Goal: Transaction & Acquisition: Purchase product/service

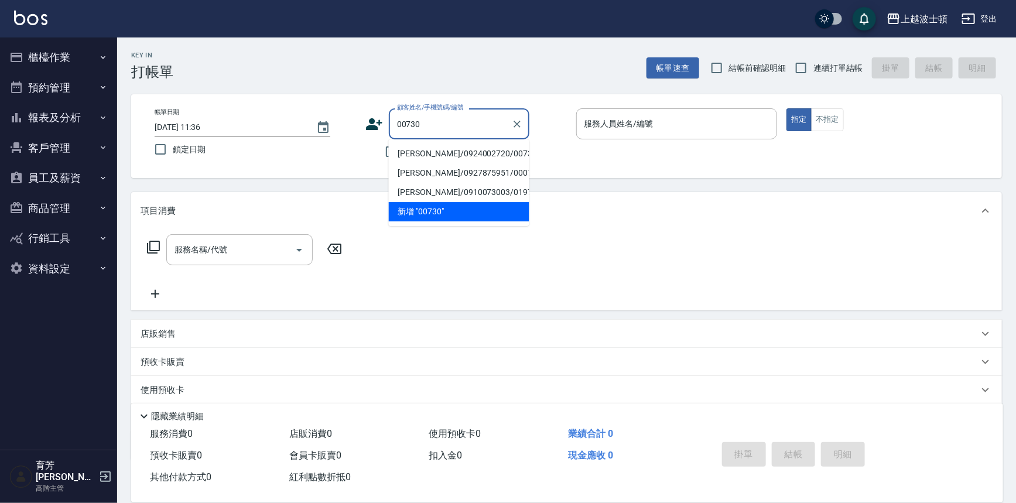
click at [457, 159] on li "[PERSON_NAME]/0924002720/00730" at bounding box center [459, 153] width 140 height 19
type input "[PERSON_NAME]/0924002720/00730"
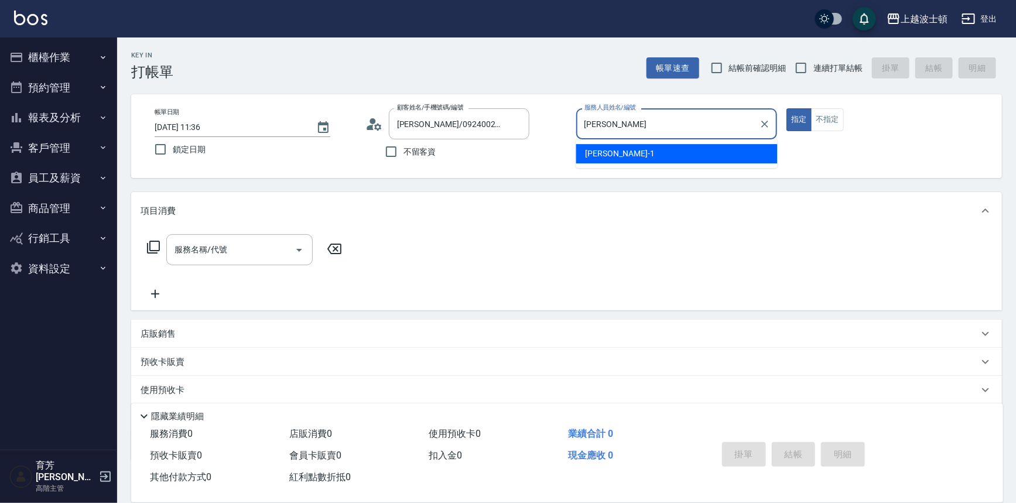
type input "麥"
type input "怡廷-41"
type button "true"
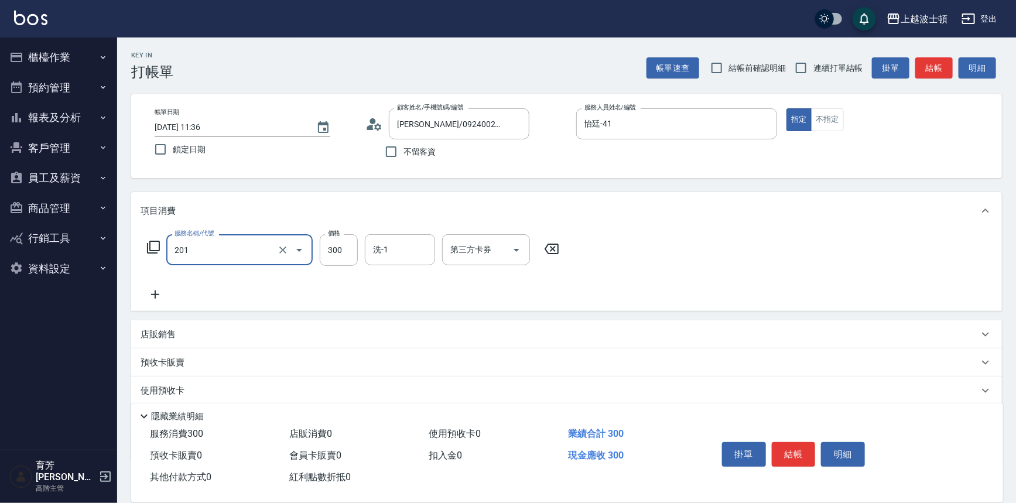
type input "洗髮(201)"
type input "270"
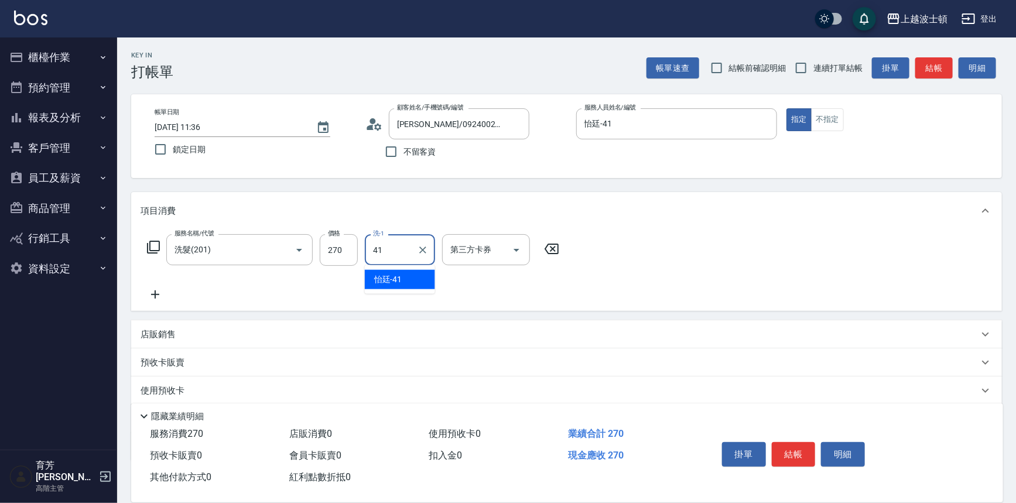
type input "怡廷-41"
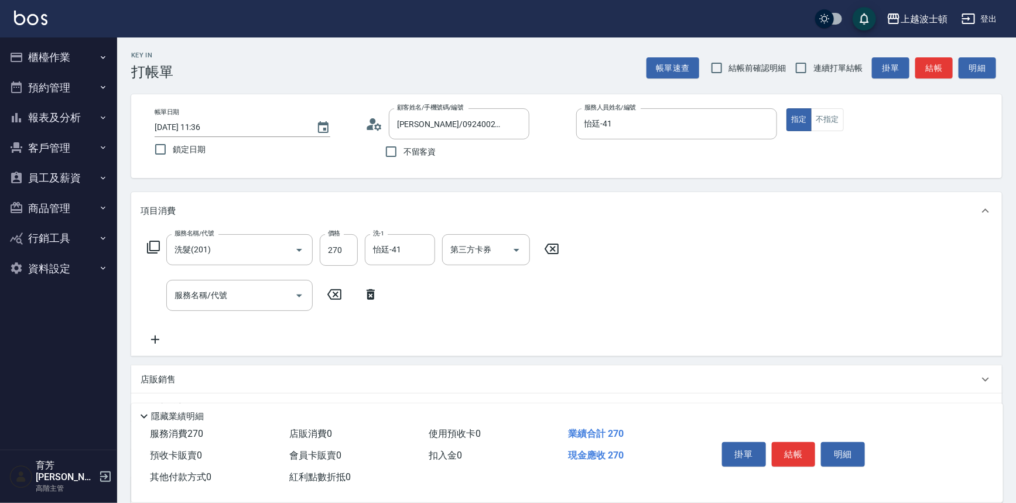
click at [158, 238] on div "服務名稱/代號 洗髮(201) 服務名稱/代號 價格 270 價格 洗-1 怡廷-41 洗-1 第三方卡券 第三方卡券" at bounding box center [353, 250] width 426 height 32
click at [157, 247] on icon at bounding box center [153, 247] width 14 height 14
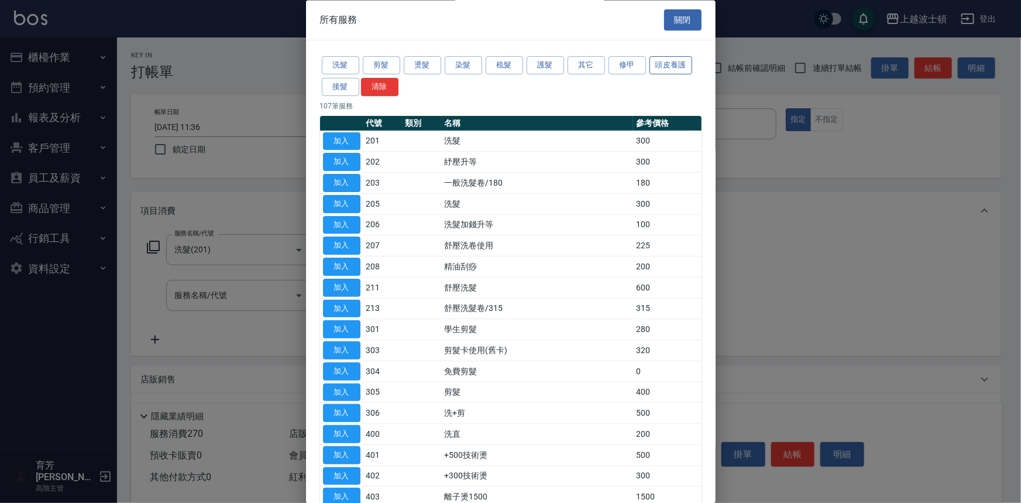
click at [654, 60] on button "頭皮養護" at bounding box center [671, 66] width 43 height 18
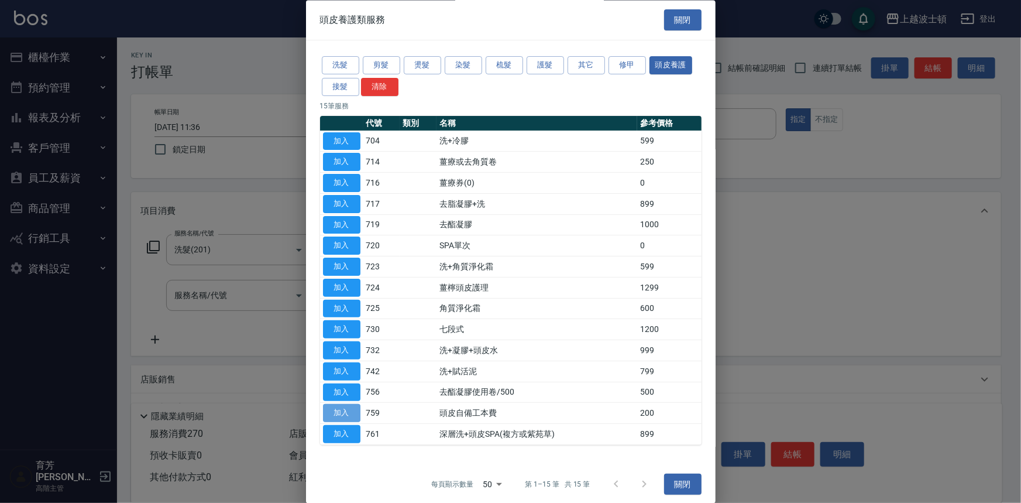
click at [356, 407] on button "加入" at bounding box center [341, 413] width 37 height 18
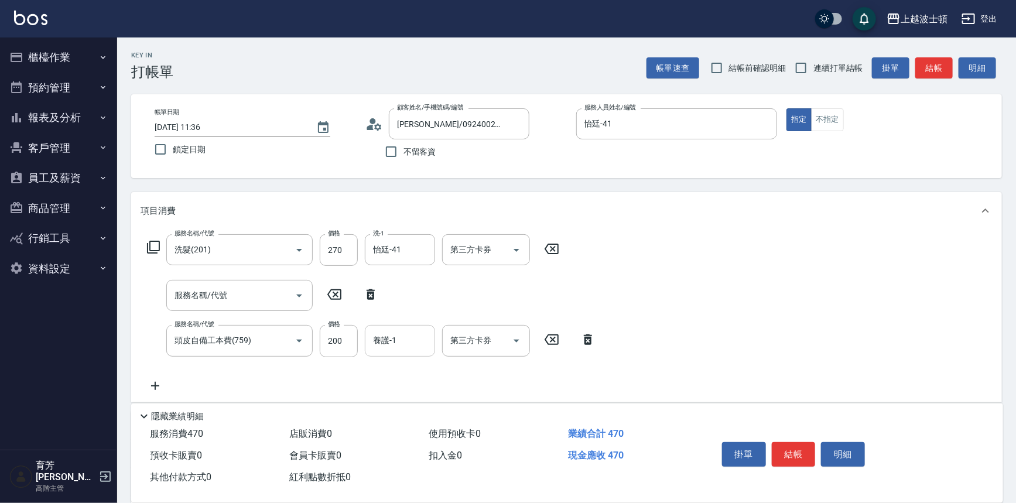
click at [392, 342] on input "養護-1" at bounding box center [400, 340] width 60 height 20
type input "怡廷-41"
click at [363, 294] on icon at bounding box center [370, 294] width 29 height 14
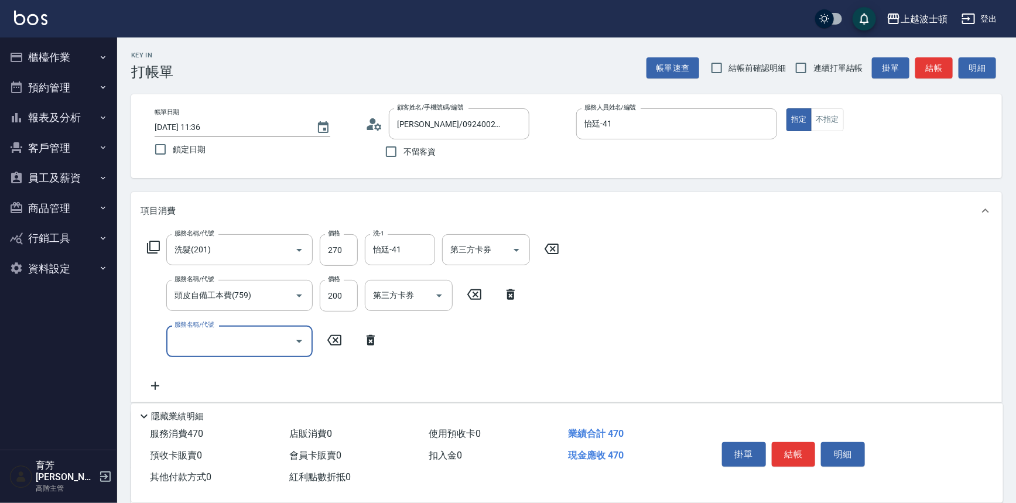
type input "頭皮自備工本費(759)"
drag, startPoint x: 160, startPoint y: 246, endPoint x: 165, endPoint y: 241, distance: 7.0
click at [160, 246] on div "服務名稱/代號 洗髮(201) 服務名稱/代號 價格 270 價格 洗-1 怡廷-41 洗-1 第三方卡券 第三方卡券" at bounding box center [353, 250] width 426 height 32
click at [153, 252] on icon at bounding box center [153, 247] width 14 height 14
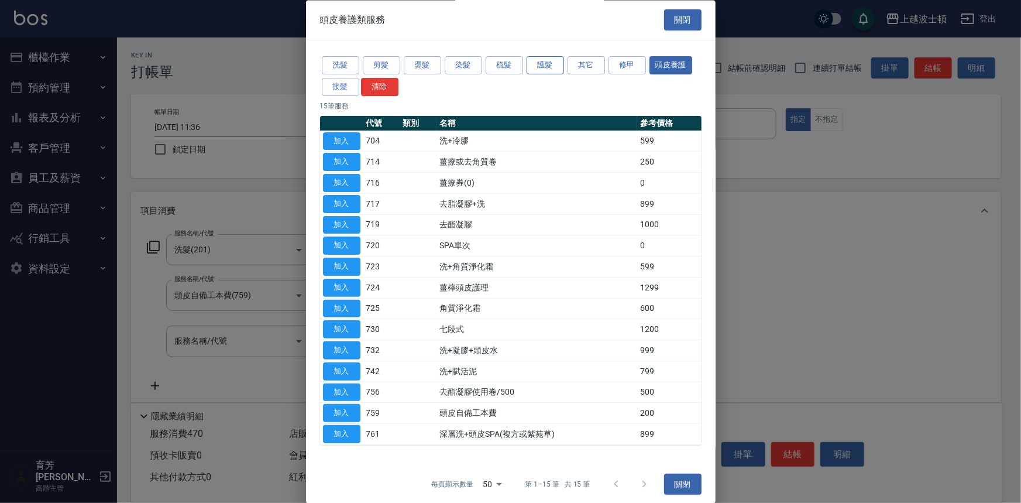
click at [539, 67] on button "護髮" at bounding box center [545, 66] width 37 height 18
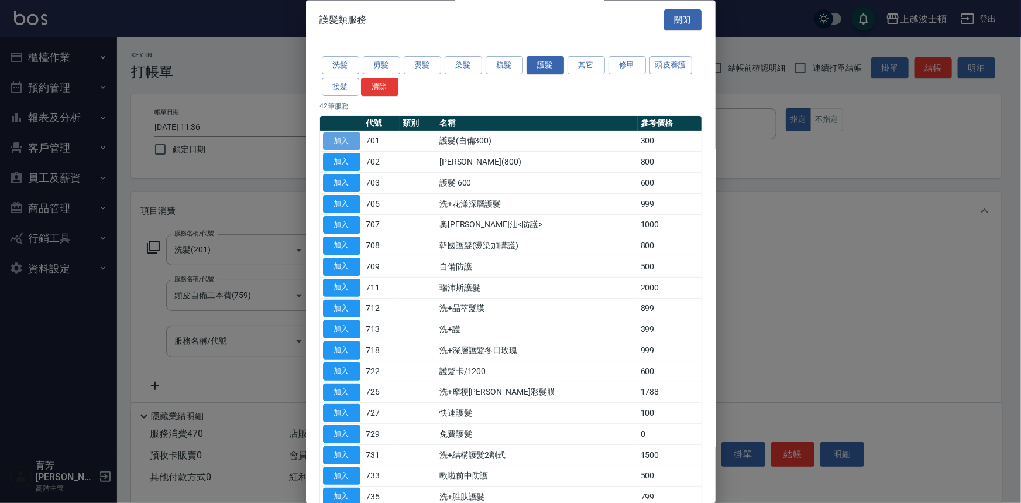
click at [324, 144] on button "加入" at bounding box center [341, 141] width 37 height 18
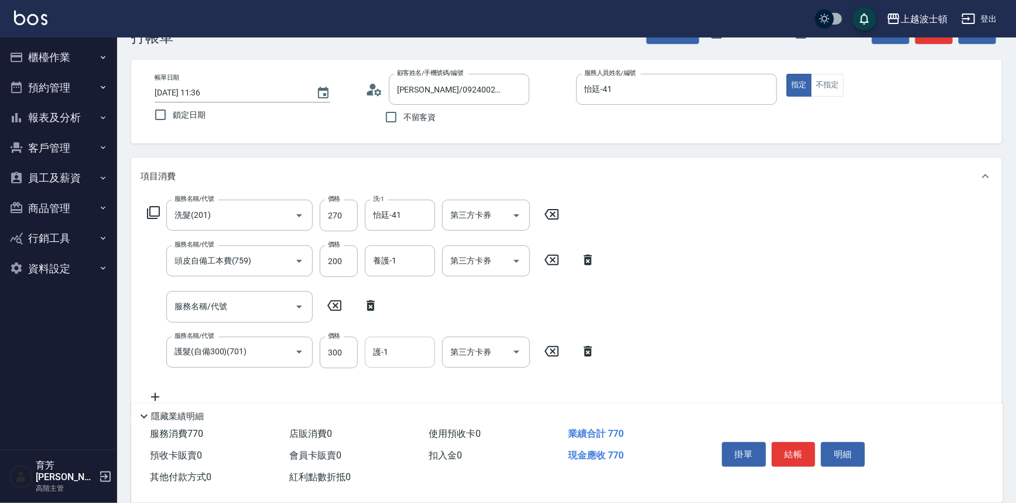
scroll to position [53, 0]
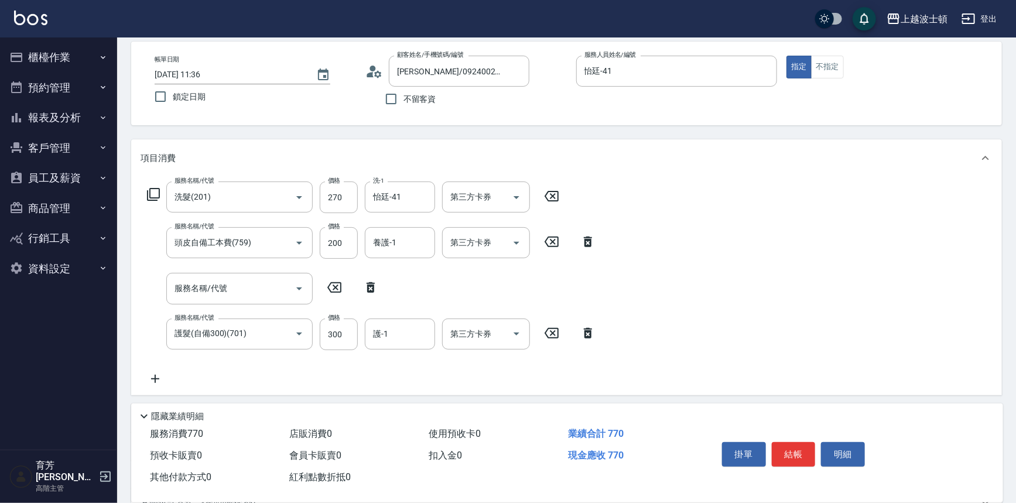
click at [369, 279] on div "服務名稱/代號 服務名稱/代號" at bounding box center [262, 288] width 245 height 31
click at [384, 234] on div "養護-1 養護-1" at bounding box center [400, 242] width 70 height 31
type input "怡廷-41"
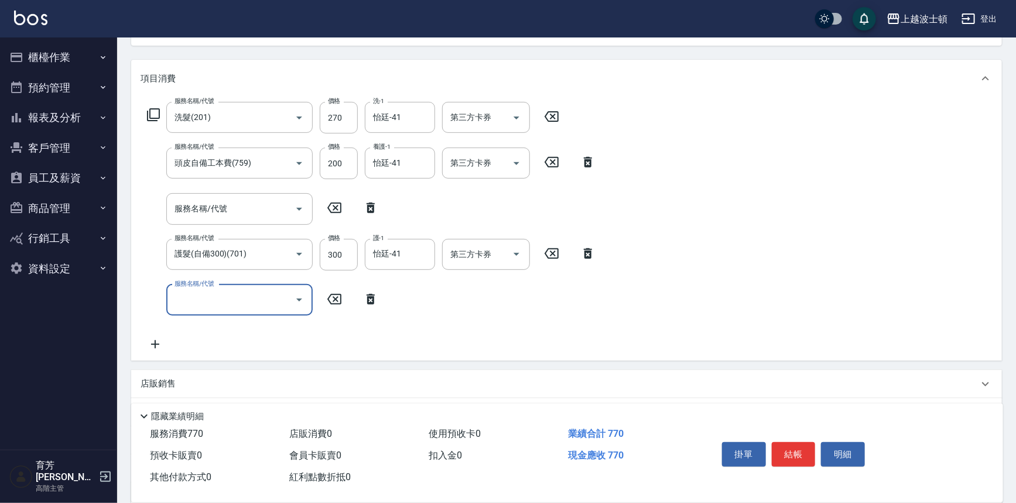
scroll to position [249, 0]
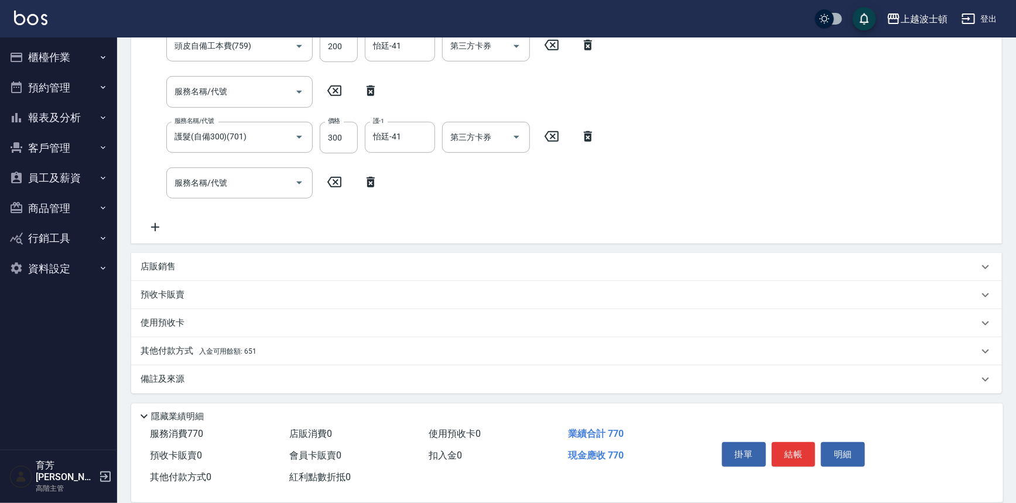
drag, startPoint x: 272, startPoint y: 356, endPoint x: 283, endPoint y: 342, distance: 18.3
click at [272, 355] on div "其他付款方式 入金可用餘額: 651" at bounding box center [559, 351] width 838 height 13
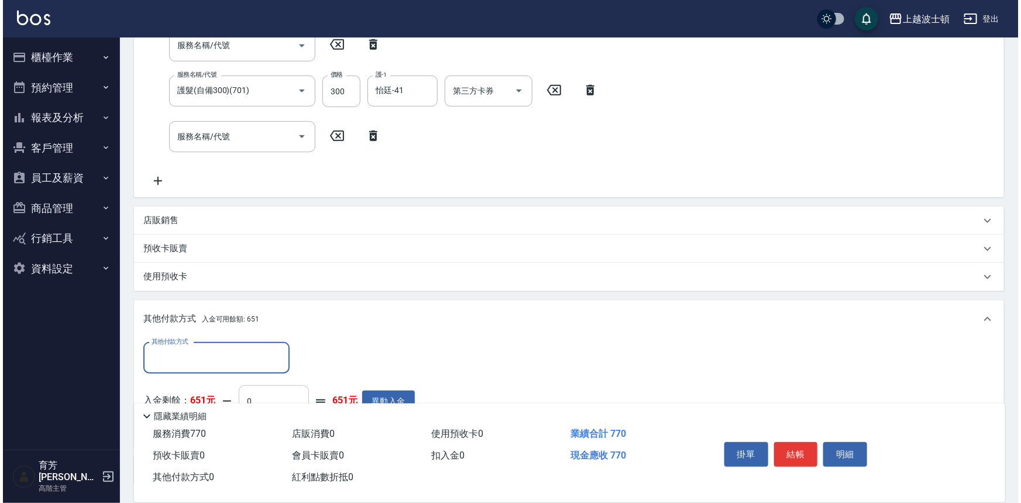
scroll to position [356, 0]
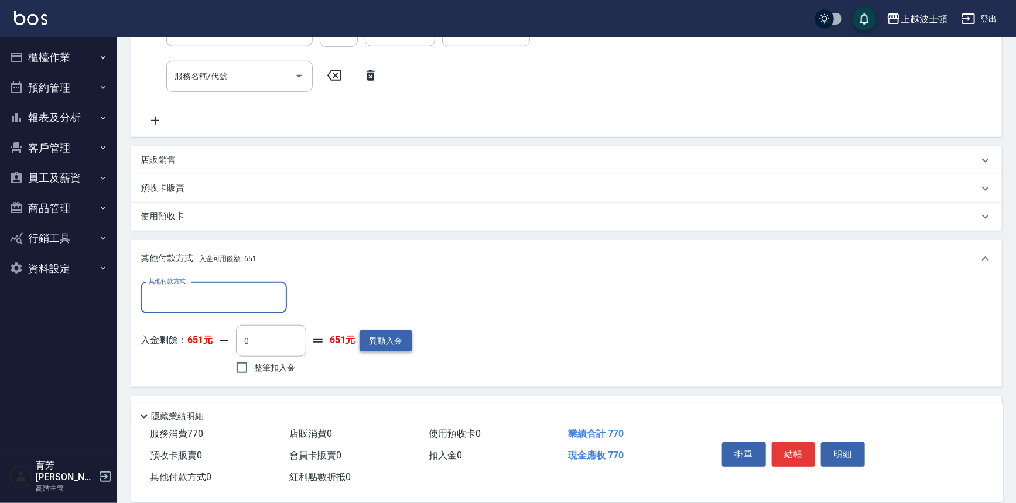
click at [364, 337] on button "異動入金" at bounding box center [385, 341] width 53 height 22
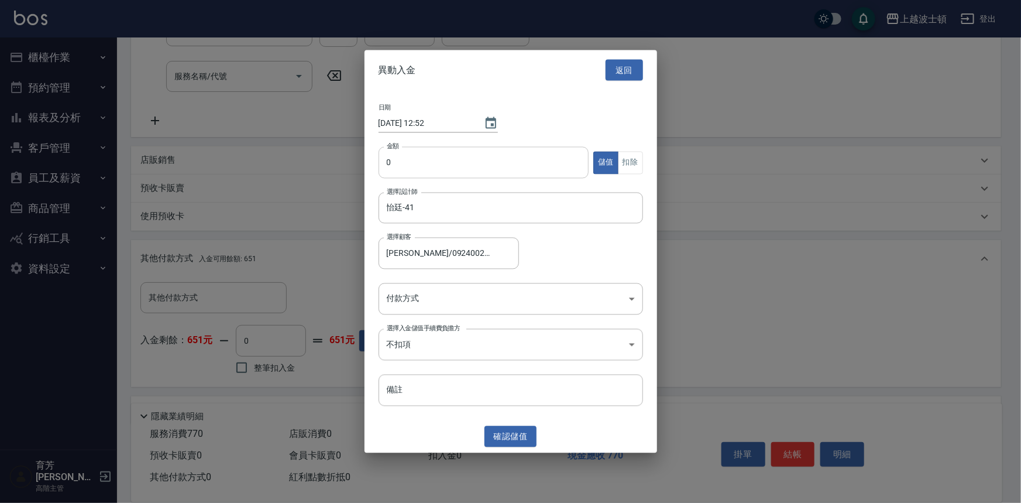
drag, startPoint x: 430, startPoint y: 172, endPoint x: 424, endPoint y: 173, distance: 5.9
click at [429, 172] on input "0" at bounding box center [484, 163] width 211 height 32
click at [418, 176] on input "0" at bounding box center [484, 163] width 211 height 32
type input "1000"
click at [411, 307] on body "上越波士頓 登出 櫃檯作業 打帳單 帳單列表 掛單列表 座位開單 營業儀表板 現金收支登錄 高階收支登錄 材料自購登錄 每日結帳 排班表 現場電腦打卡 掃碼打…" at bounding box center [510, 89] width 1021 height 890
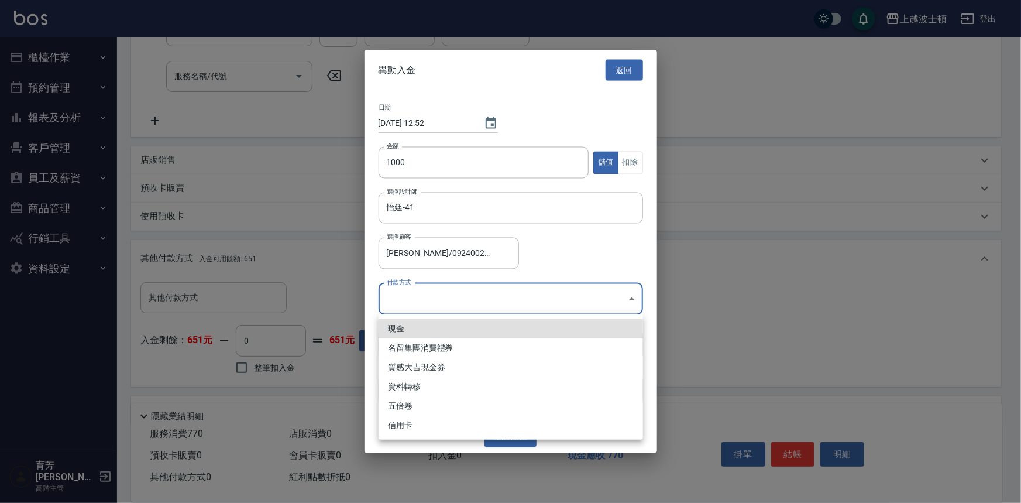
click at [421, 336] on li "現金" at bounding box center [511, 328] width 265 height 19
type input "現金"
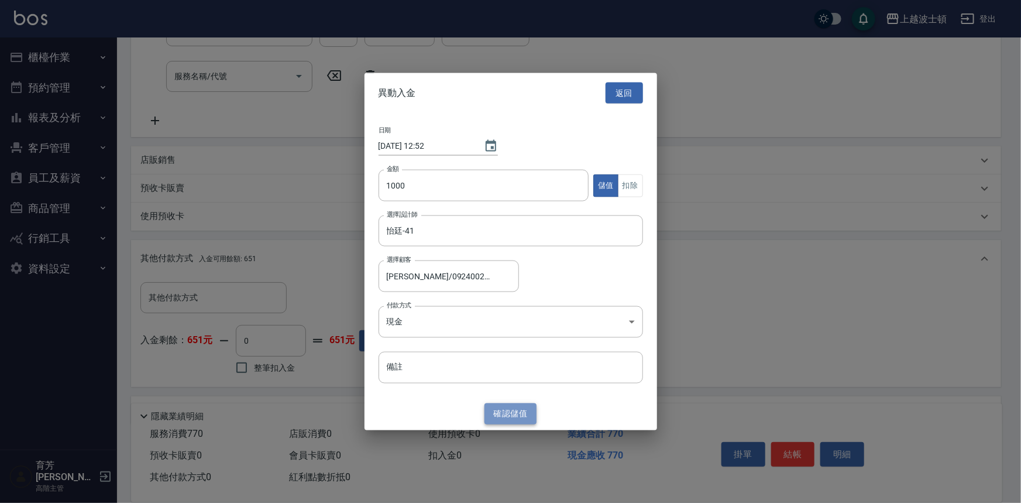
click at [509, 409] on button "確認 儲值" at bounding box center [511, 414] width 53 height 22
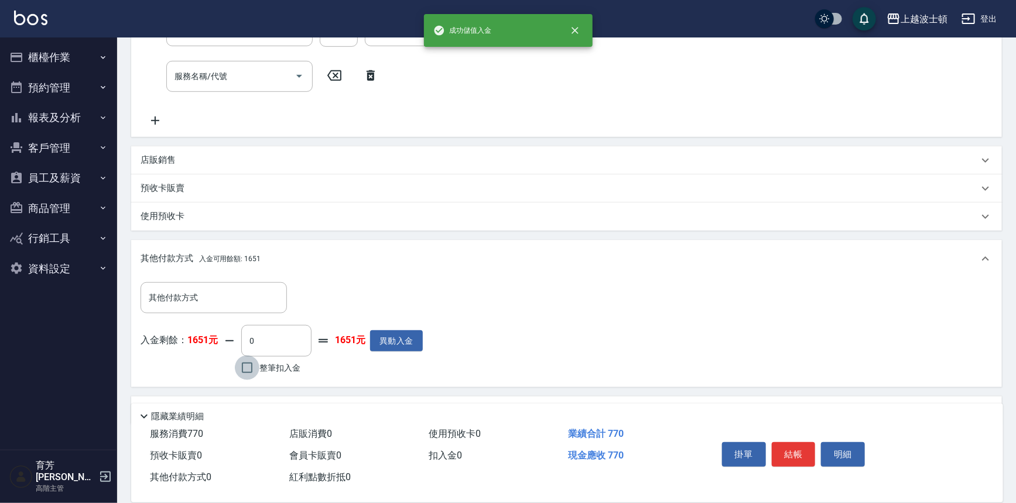
click at [244, 368] on input "整筆扣入金" at bounding box center [247, 367] width 25 height 25
checkbox input "true"
type input "770"
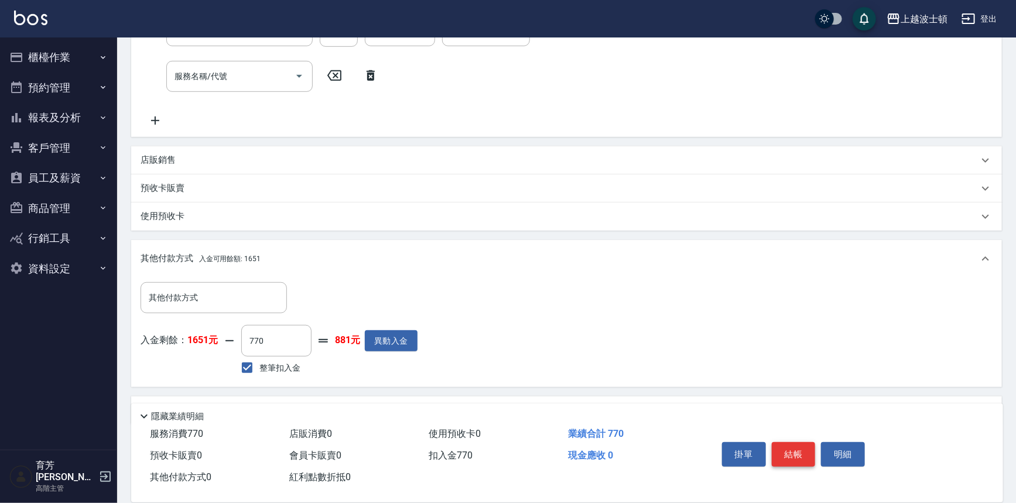
click at [791, 447] on button "結帳" at bounding box center [794, 454] width 44 height 25
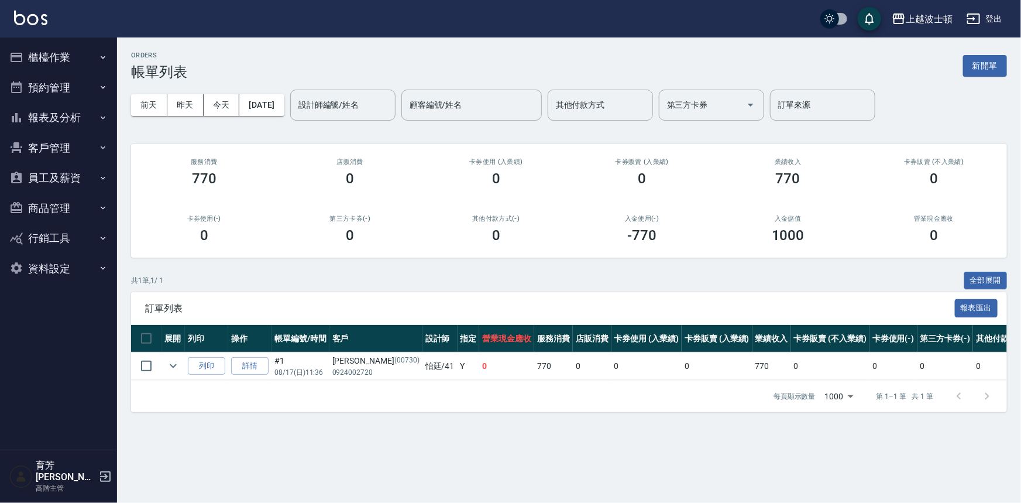
click at [54, 53] on button "櫃檯作業" at bounding box center [59, 57] width 108 height 30
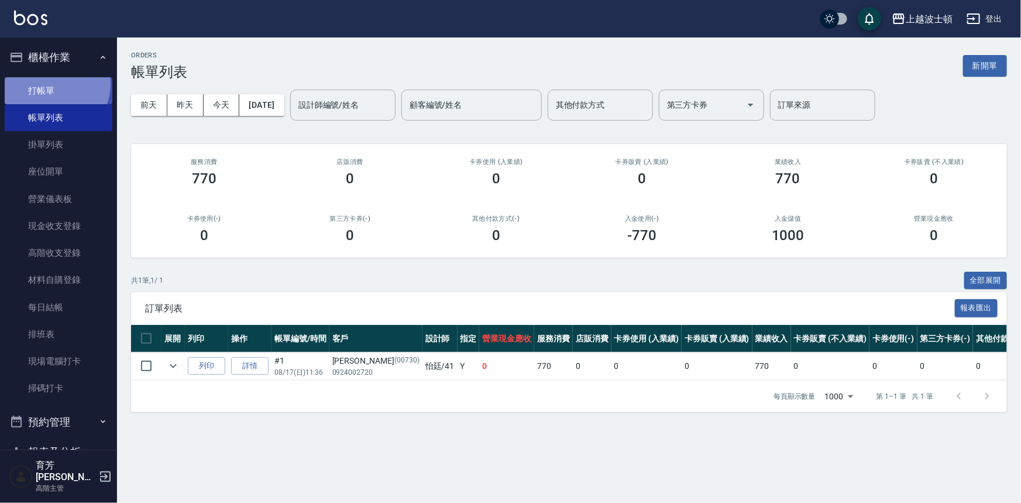
click at [53, 84] on link "打帳單" at bounding box center [59, 90] width 108 height 27
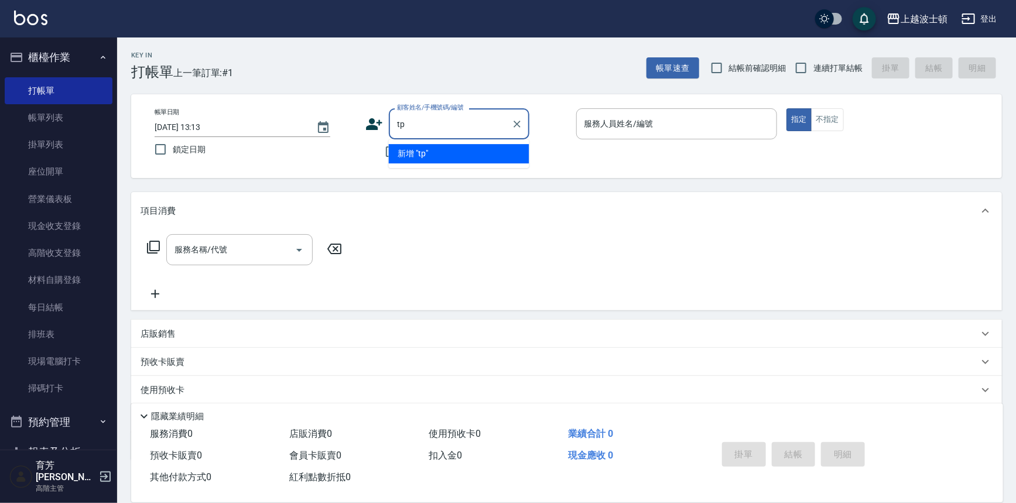
type input "t"
type input "伧"
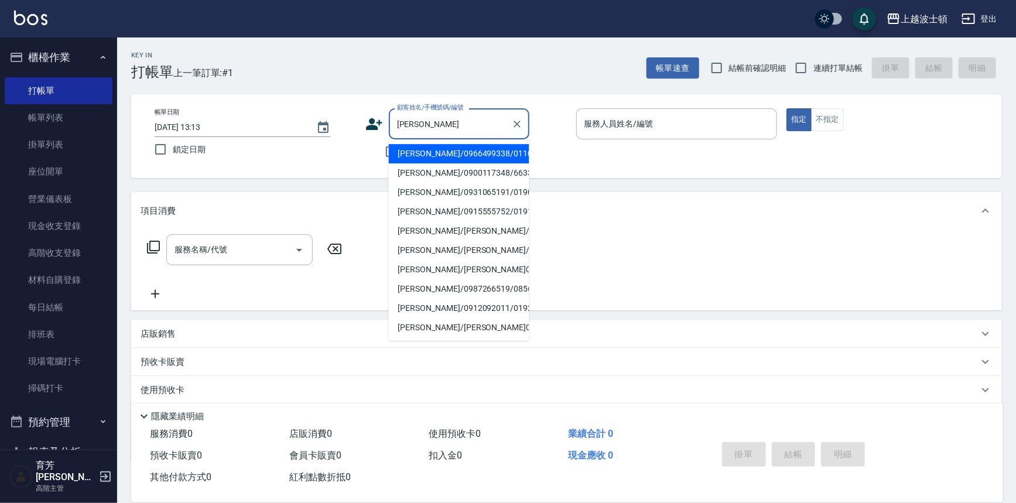
click at [436, 152] on li "[PERSON_NAME]/0966499338/0110319" at bounding box center [459, 153] width 140 height 19
type input "[PERSON_NAME]/0966499338/0110319"
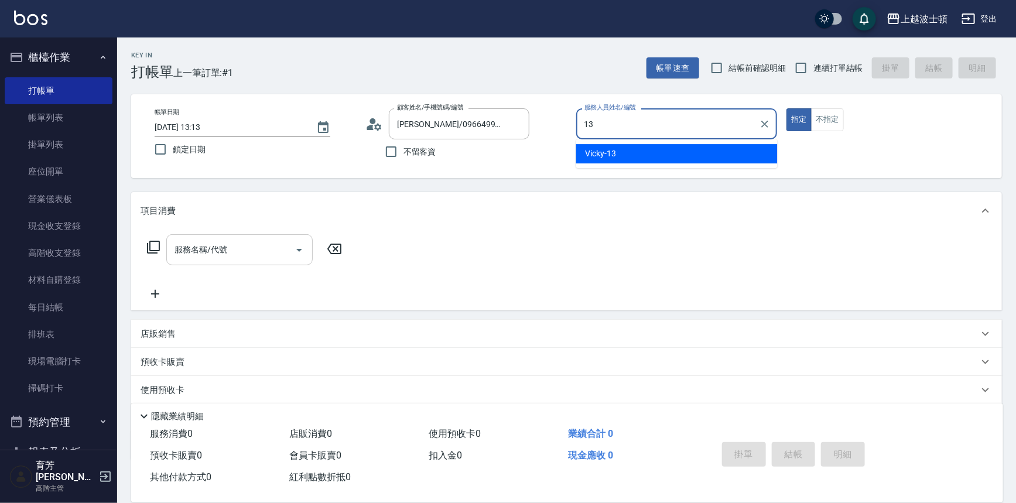
type input "Vicky-13"
type button "true"
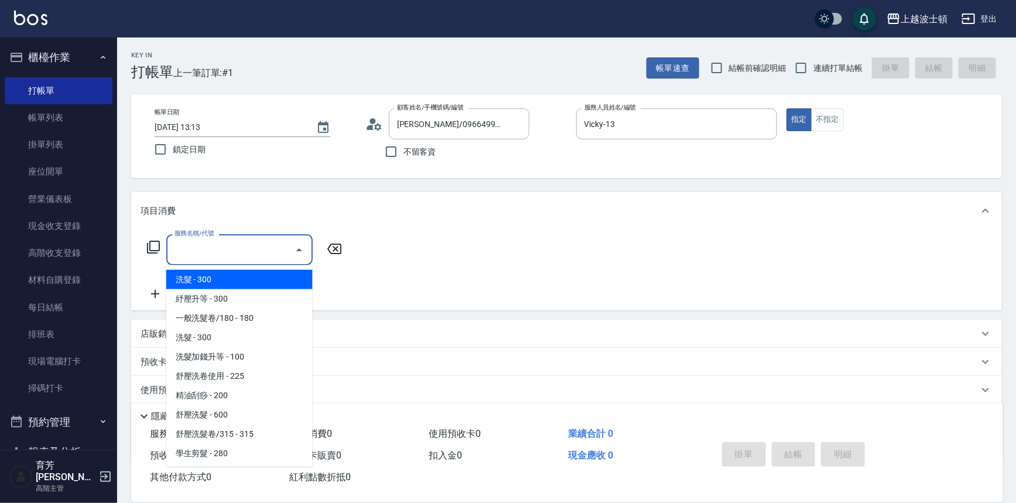
click at [257, 239] on input "服務名稱/代號" at bounding box center [231, 249] width 118 height 20
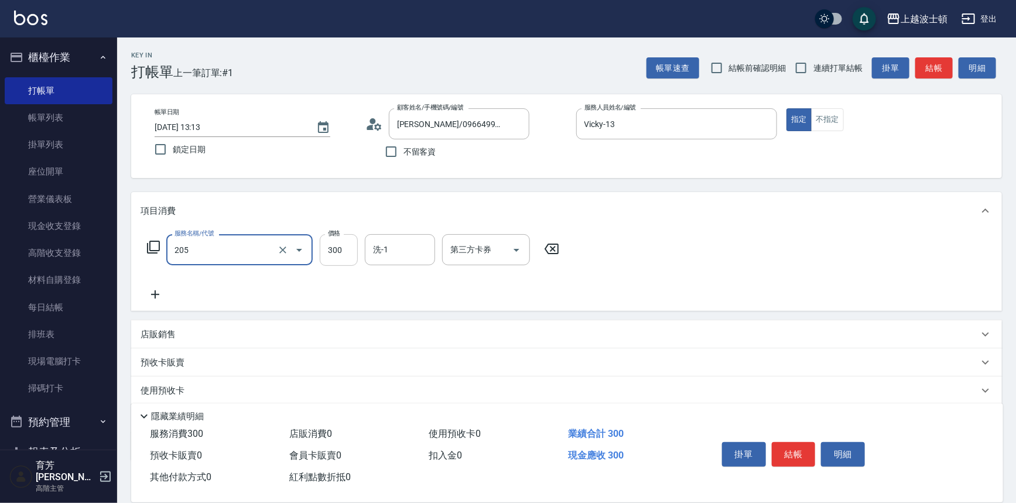
type input "洗髮(205)"
click at [344, 251] on input "300" at bounding box center [339, 250] width 38 height 32
type input "270"
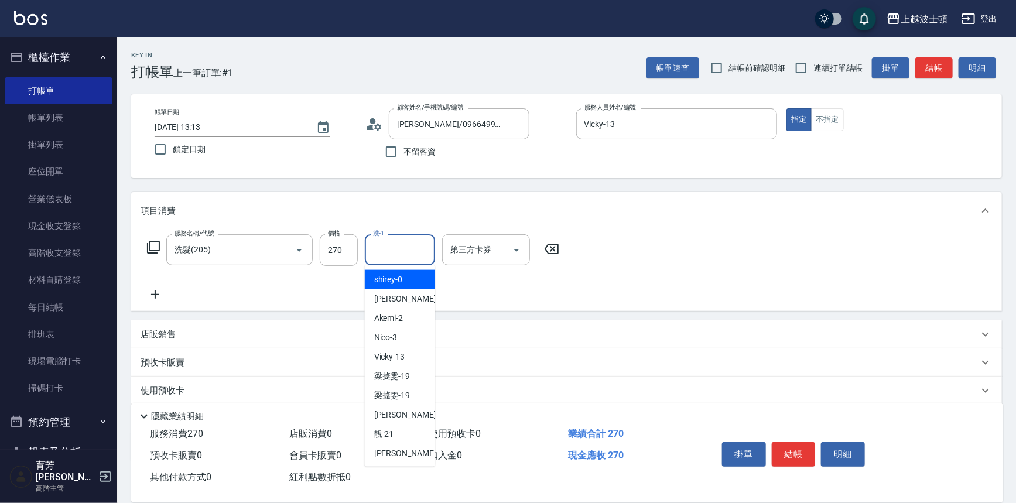
click at [391, 252] on input "洗-1" at bounding box center [400, 249] width 60 height 20
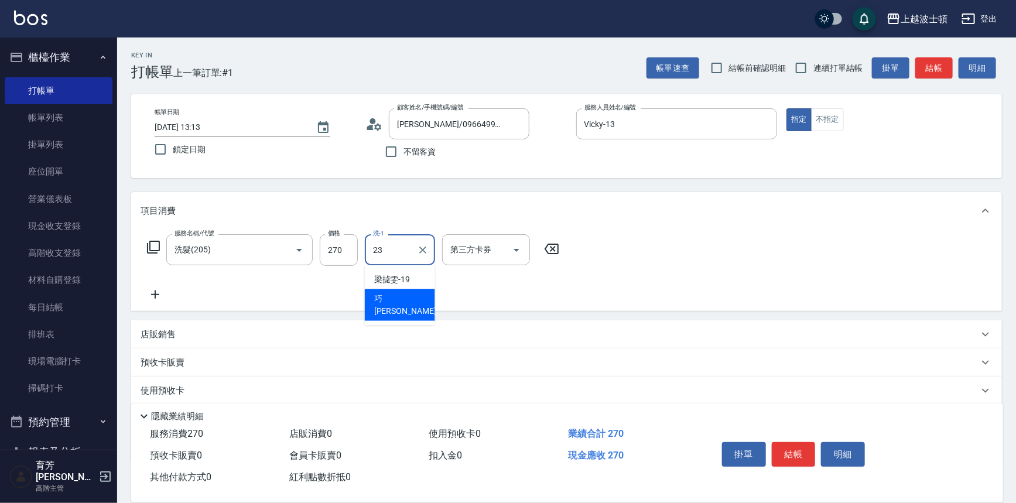
type input "[PERSON_NAME]-23"
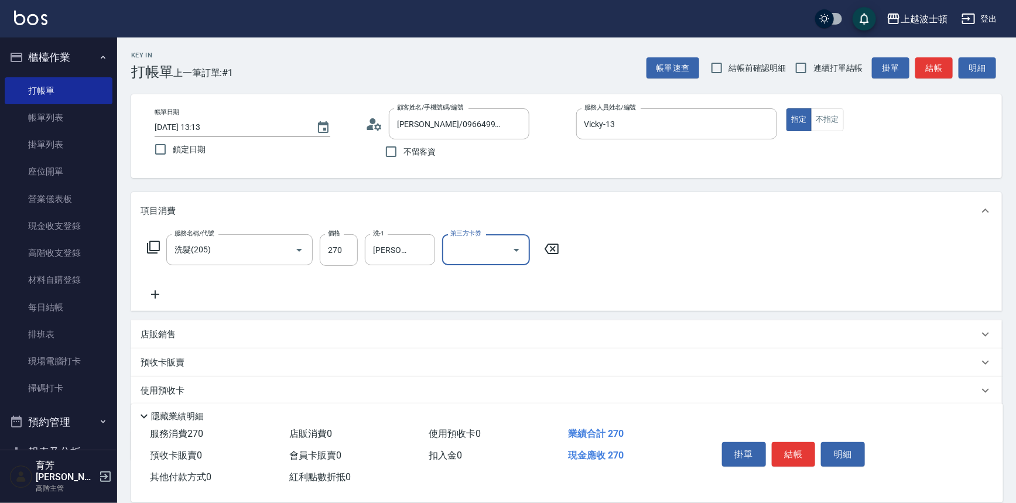
scroll to position [68, 0]
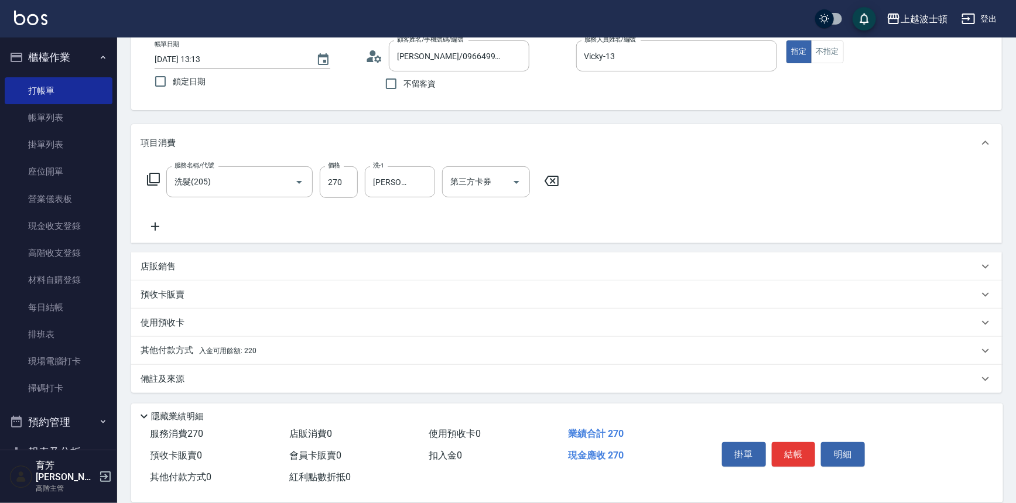
click at [177, 351] on p "其他付款方式 入金可用餘額: 220" at bounding box center [198, 350] width 116 height 13
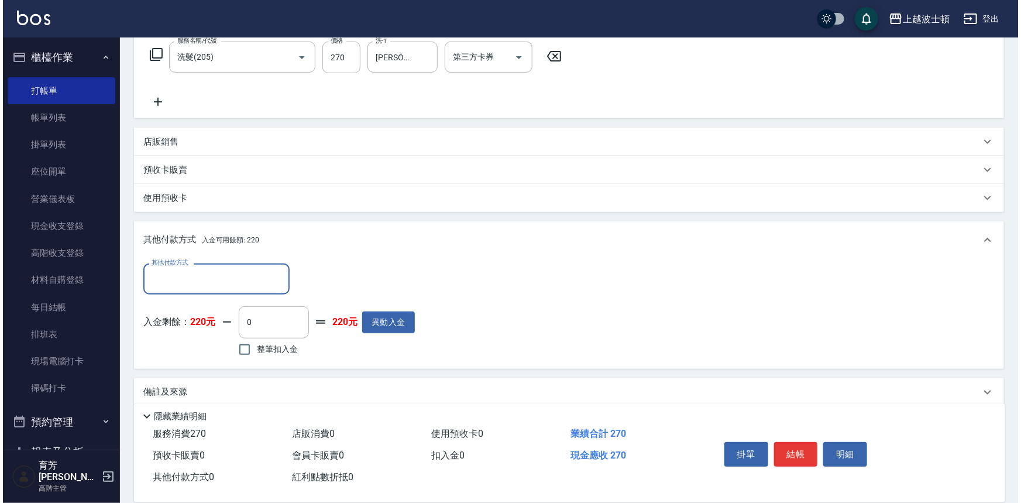
scroll to position [205, 0]
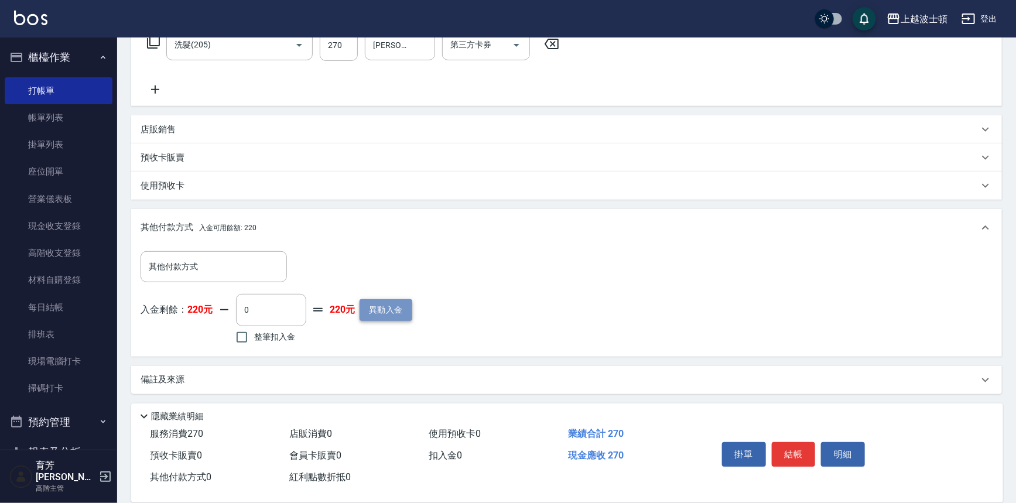
click at [385, 302] on button "異動入金" at bounding box center [385, 310] width 53 height 22
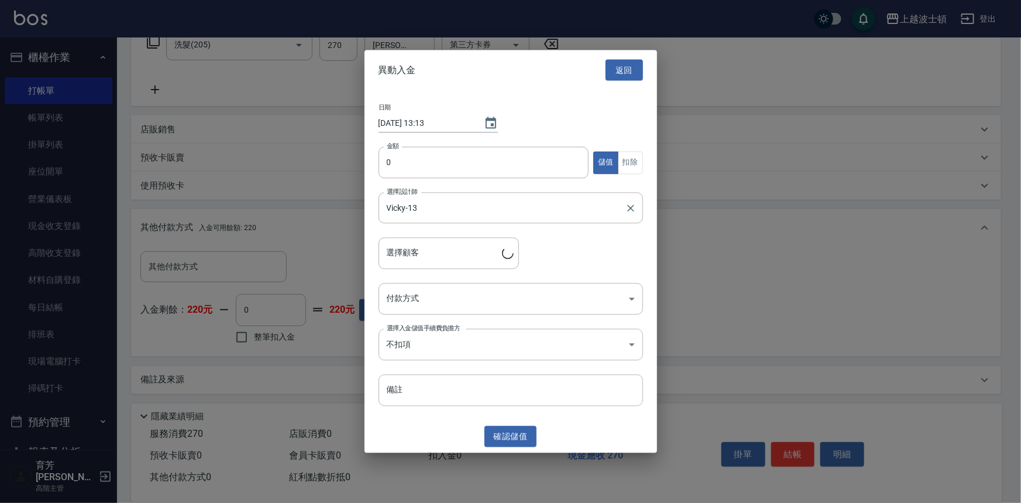
type input "[PERSON_NAME]/0966499338/0110319"
click at [402, 170] on input "0" at bounding box center [484, 163] width 211 height 32
type input "1000"
click at [422, 297] on body "上越波士頓 登出 櫃檯作業 打帳單 帳單列表 掛單列表 座位開單 營業儀表板 現金收支登錄 高階收支登錄 材料自購登錄 每日結帳 排班表 現場電腦打卡 掃碼打…" at bounding box center [510, 149] width 1021 height 709
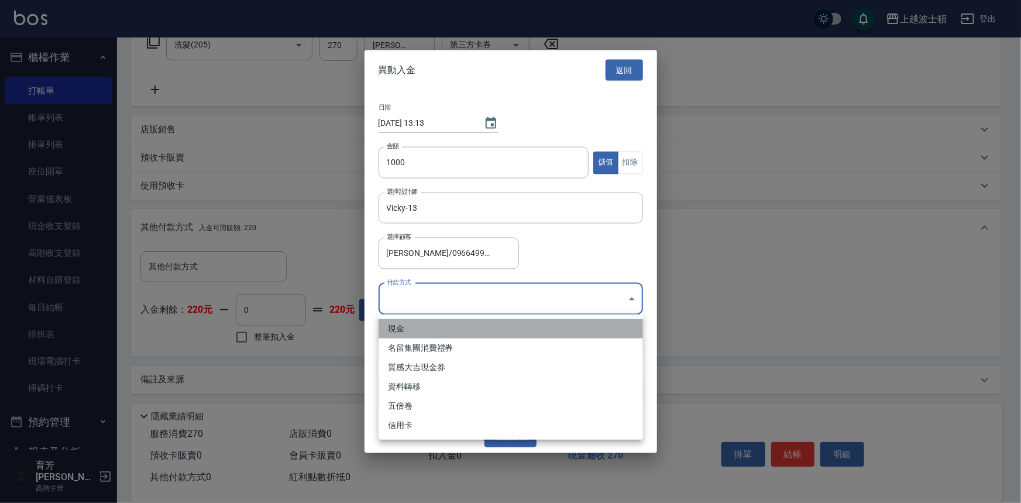
click at [406, 328] on li "現金" at bounding box center [511, 328] width 265 height 19
type input "現金"
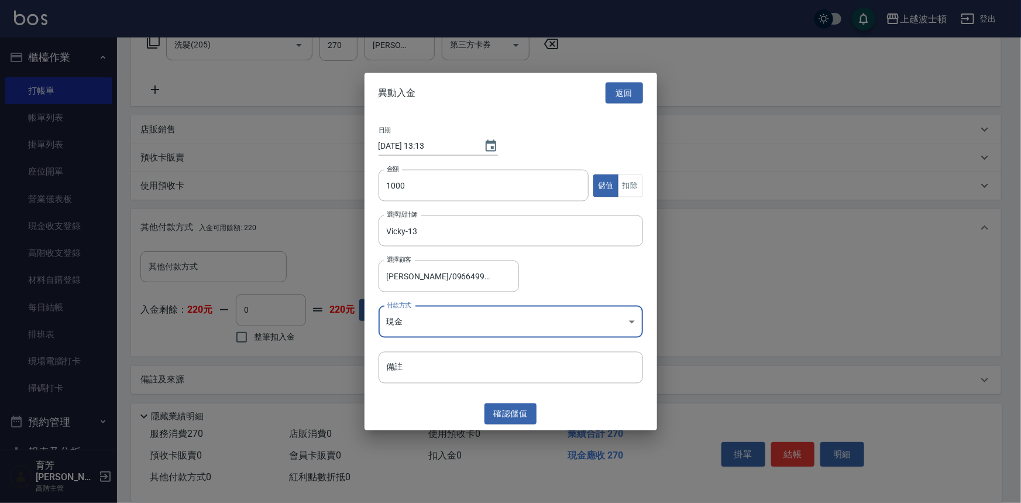
click at [516, 408] on button "確認 儲值" at bounding box center [511, 414] width 53 height 22
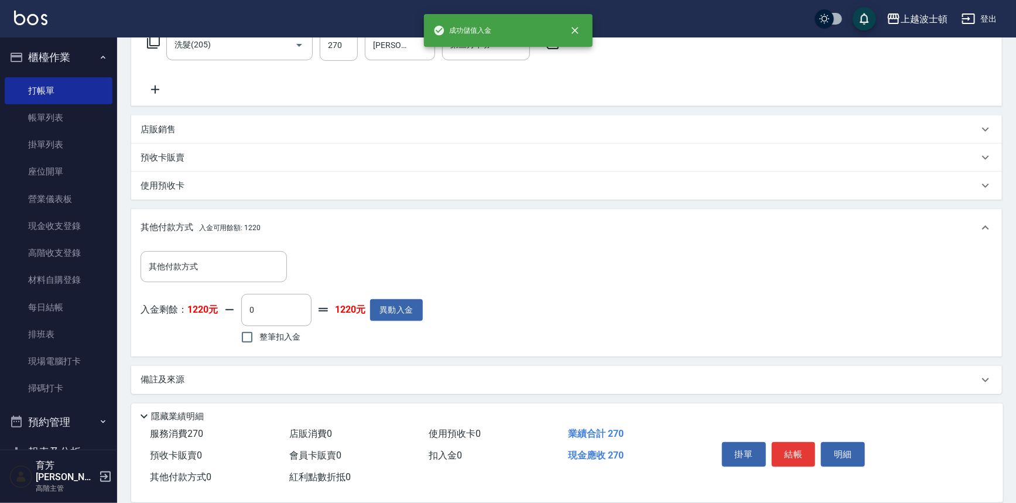
click at [275, 331] on span "整筆扣入金" at bounding box center [279, 337] width 41 height 12
click at [259, 331] on input "整筆扣入金" at bounding box center [247, 337] width 25 height 25
checkbox input "true"
type input "270"
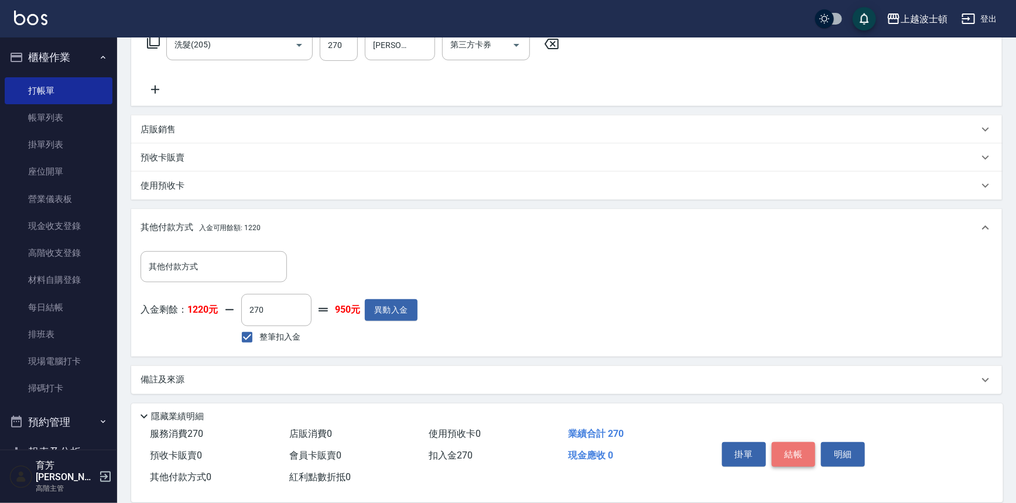
click at [808, 447] on button "結帳" at bounding box center [794, 454] width 44 height 25
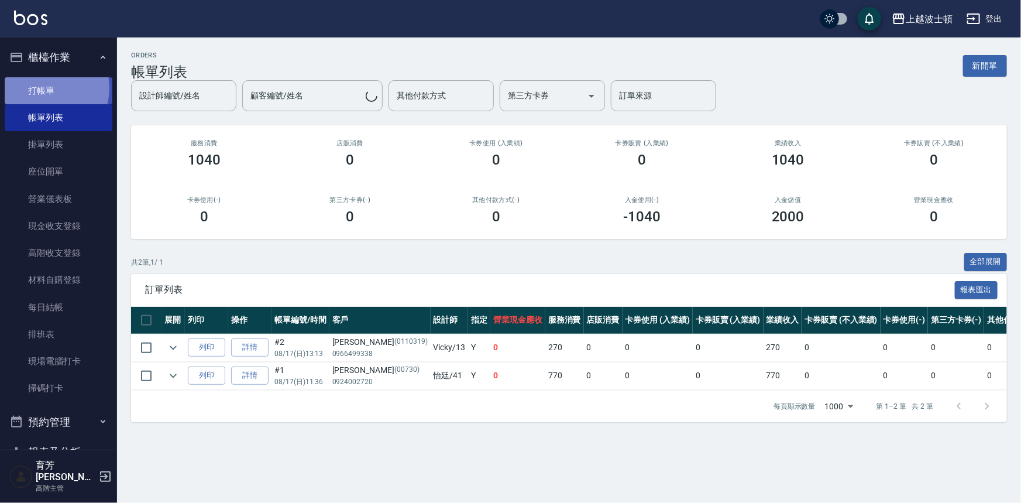
click at [45, 88] on link "打帳單" at bounding box center [59, 90] width 108 height 27
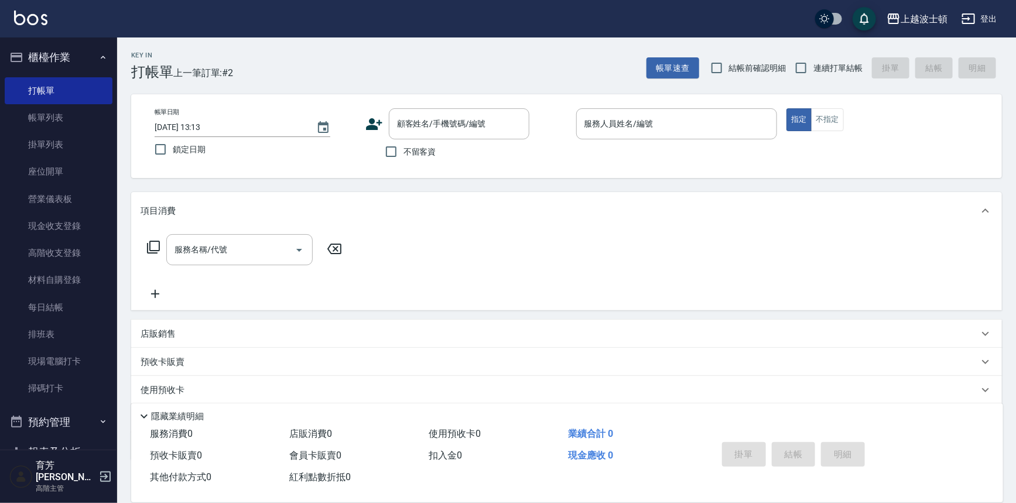
click at [426, 149] on span "不留客資" at bounding box center [419, 152] width 33 height 12
click at [403, 149] on input "不留客資" at bounding box center [391, 151] width 25 height 25
checkbox input "true"
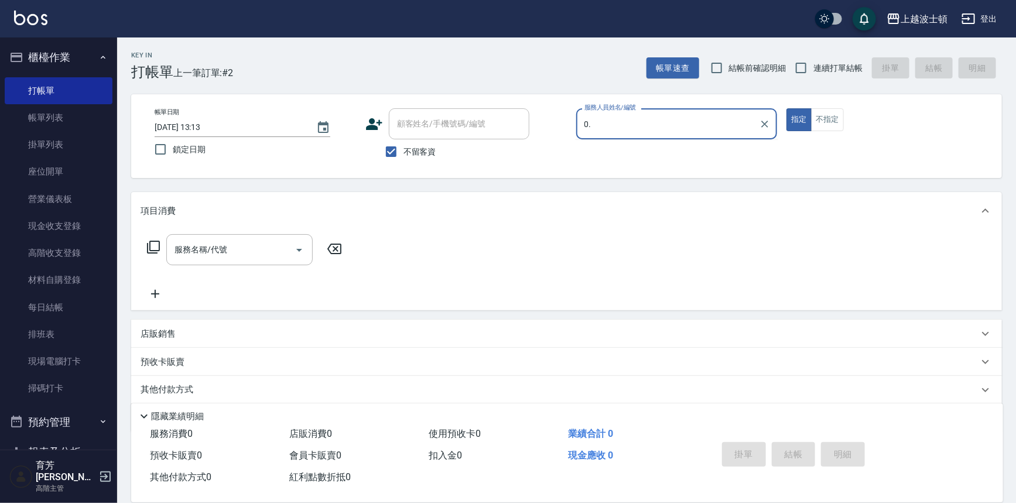
drag, startPoint x: 608, startPoint y: 119, endPoint x: 526, endPoint y: 146, distance: 86.4
click at [526, 146] on div "帳單日期 [DATE] 13:13 鎖定日期 顧客姓名/手機號碼/編號 顧客姓名/手機號碼/編號 不留客資 服務人員姓名/編號 0. 服務人員姓名/編號 指定…" at bounding box center [566, 136] width 842 height 56
type input "Vicky-13"
type button "true"
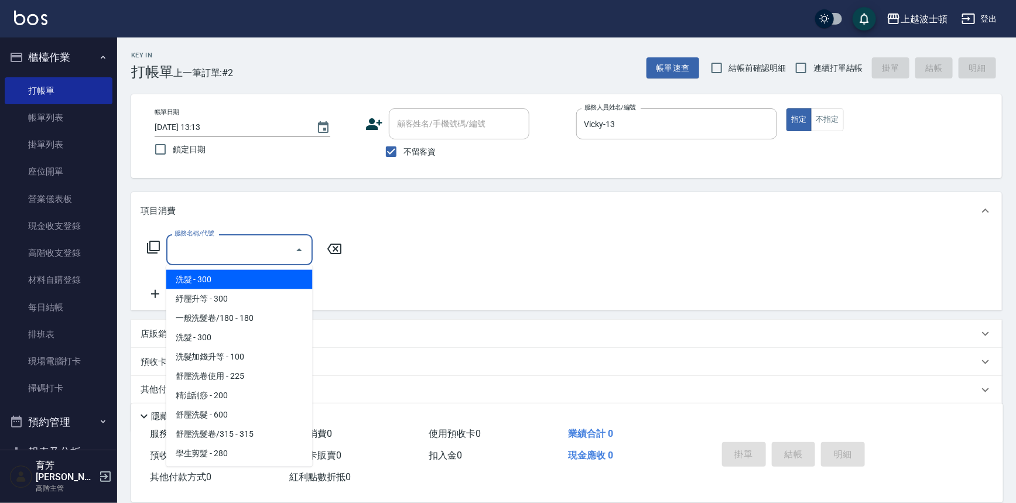
click at [283, 250] on input "服務名稱/代號" at bounding box center [231, 249] width 118 height 20
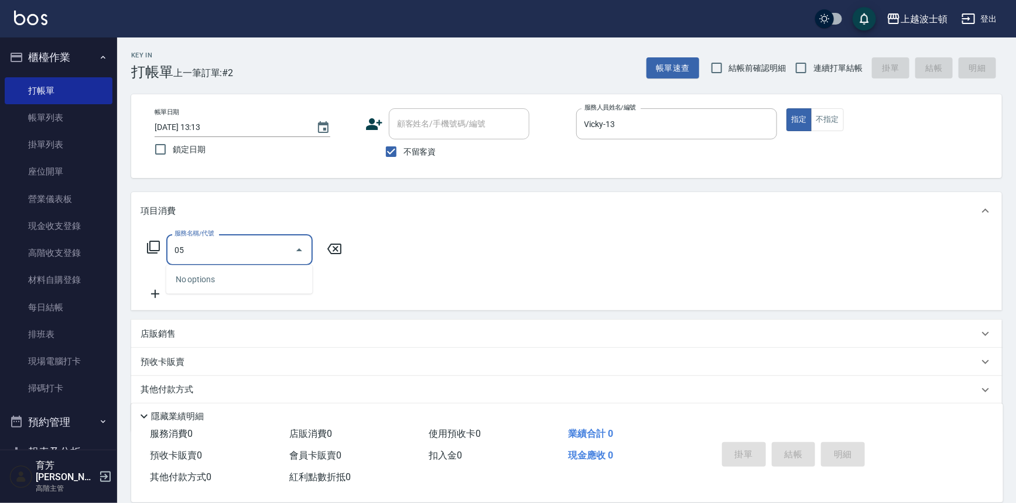
drag, startPoint x: 193, startPoint y: 262, endPoint x: 164, endPoint y: 265, distance: 28.8
click at [164, 265] on div "服務名稱/代號 05 服務名稱/代號" at bounding box center [244, 249] width 208 height 31
drag, startPoint x: 190, startPoint y: 252, endPoint x: 133, endPoint y: 242, distance: 57.2
click at [133, 242] on div "服務名稱/代號 05 服務名稱/代號" at bounding box center [566, 269] width 870 height 81
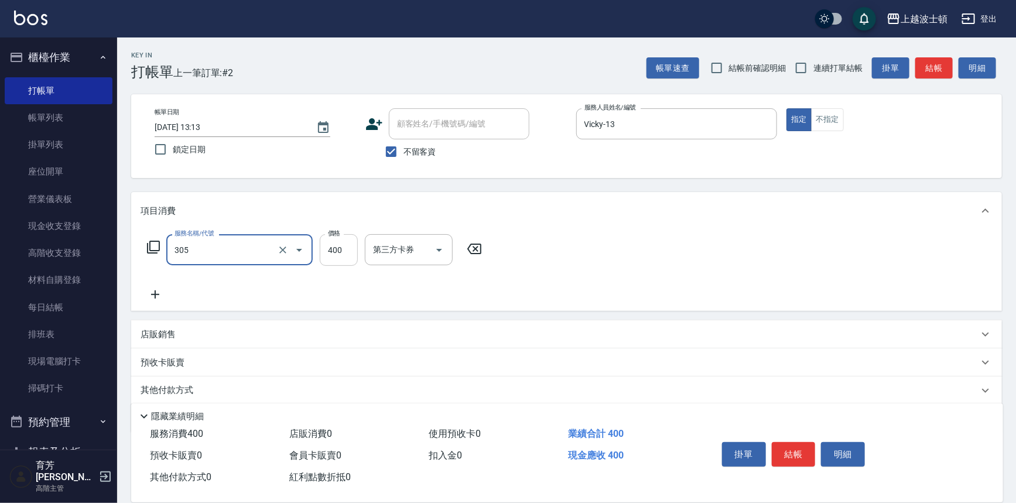
type input "剪髮(305)"
click at [347, 244] on input "400" at bounding box center [339, 250] width 38 height 32
type input "350"
drag, startPoint x: 790, startPoint y: 444, endPoint x: 802, endPoint y: 396, distance: 49.5
click at [790, 445] on button "結帳" at bounding box center [794, 454] width 44 height 25
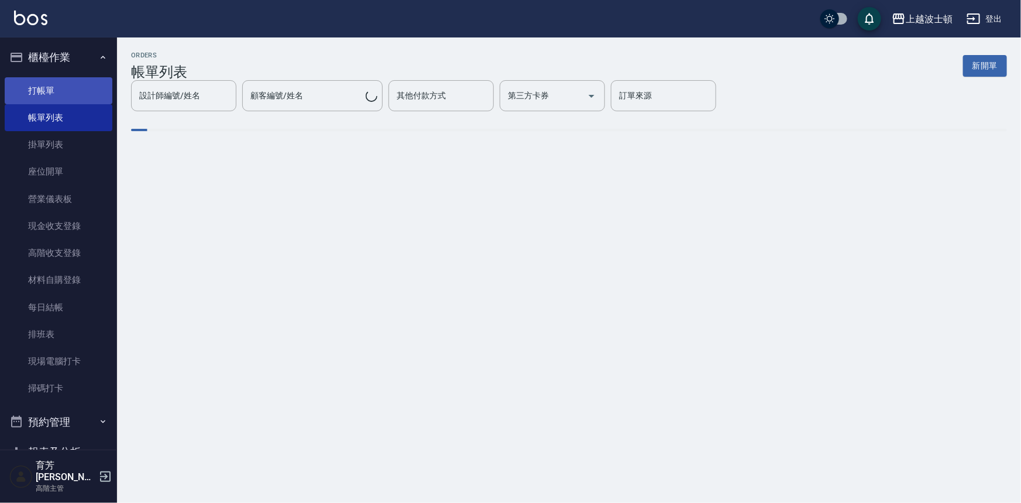
click at [43, 89] on link "打帳單" at bounding box center [59, 90] width 108 height 27
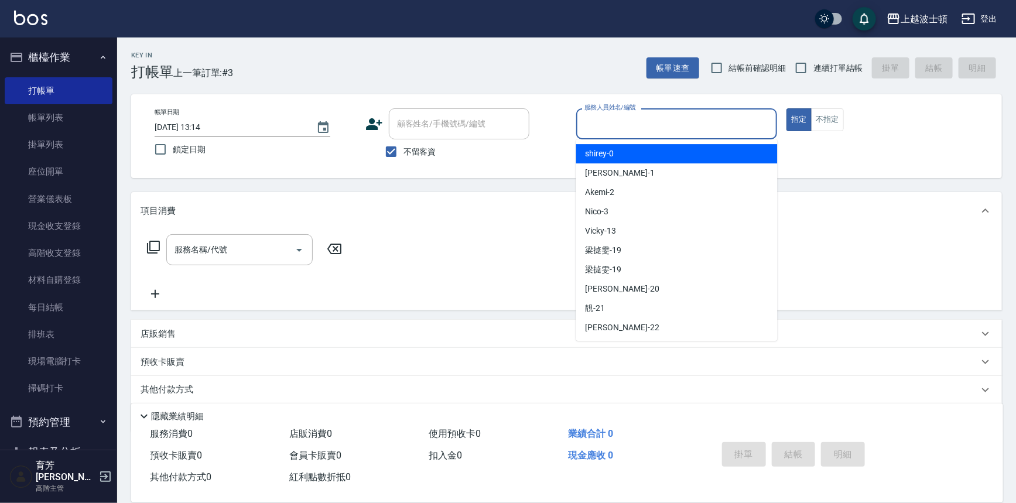
click at [621, 122] on input "服務人員姓名/編號" at bounding box center [676, 124] width 191 height 20
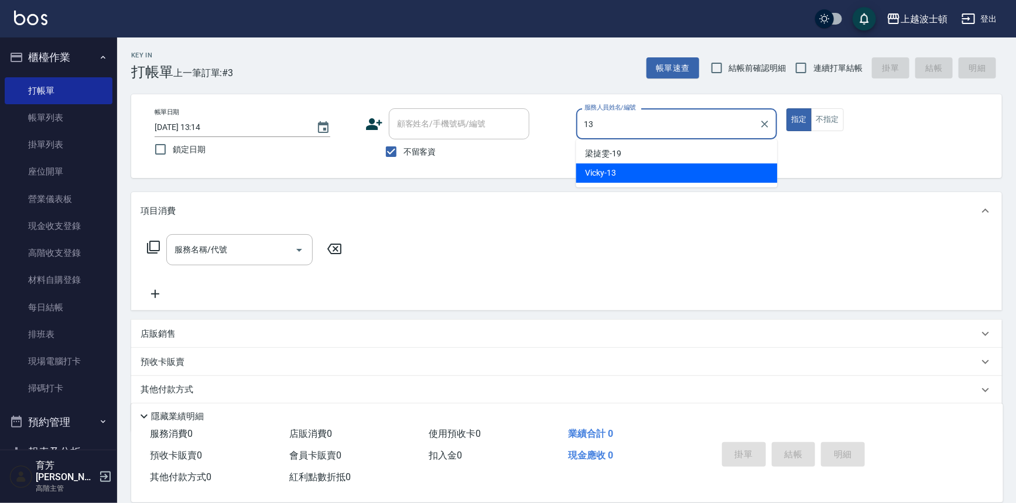
type input "Vicky-13"
type button "true"
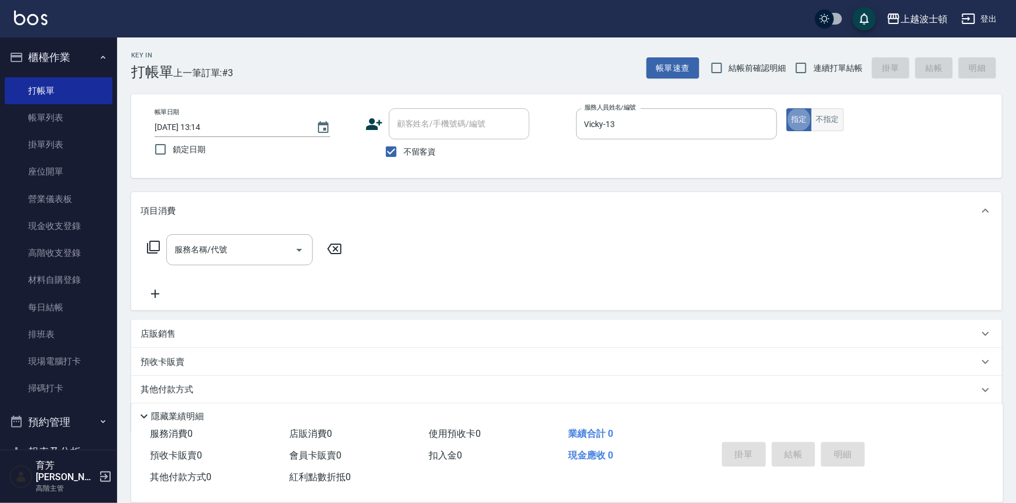
click at [835, 119] on button "不指定" at bounding box center [827, 119] width 33 height 23
click at [266, 238] on div "服務名稱/代號" at bounding box center [239, 249] width 146 height 31
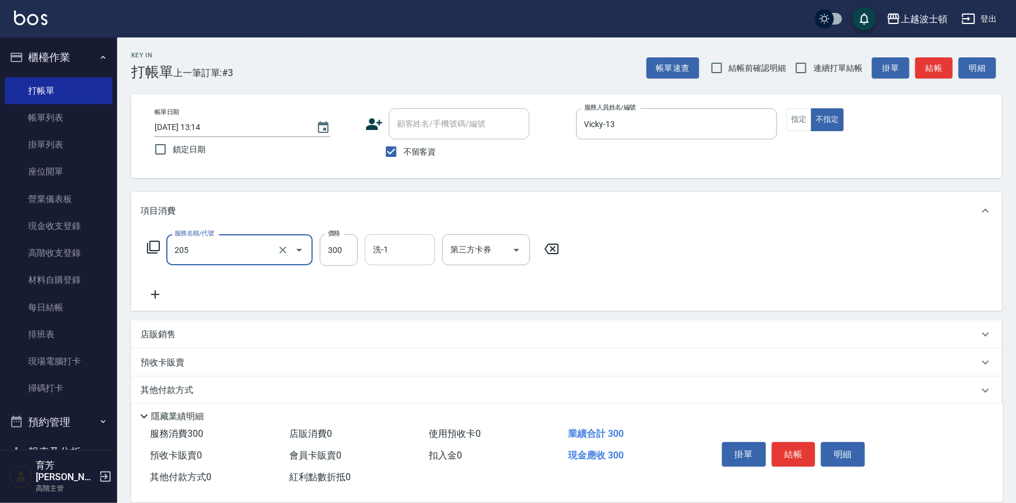
type input "洗髮(205)"
click at [389, 255] on input "洗-1" at bounding box center [400, 249] width 60 height 20
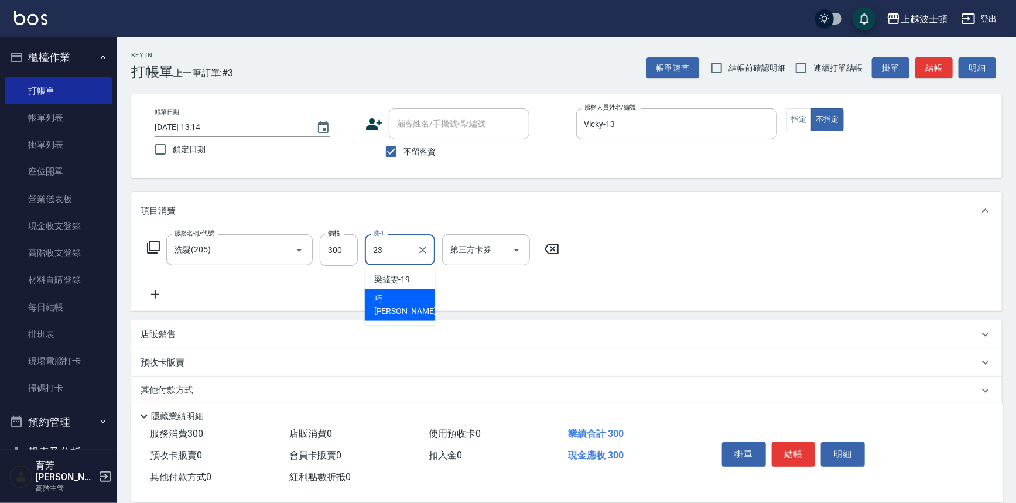
type input "[PERSON_NAME]-23"
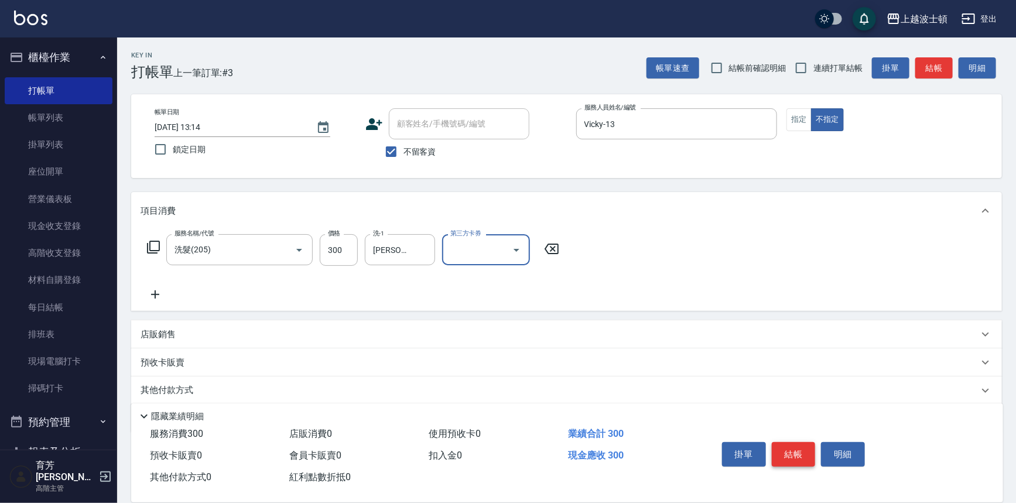
click at [800, 455] on button "結帳" at bounding box center [794, 454] width 44 height 25
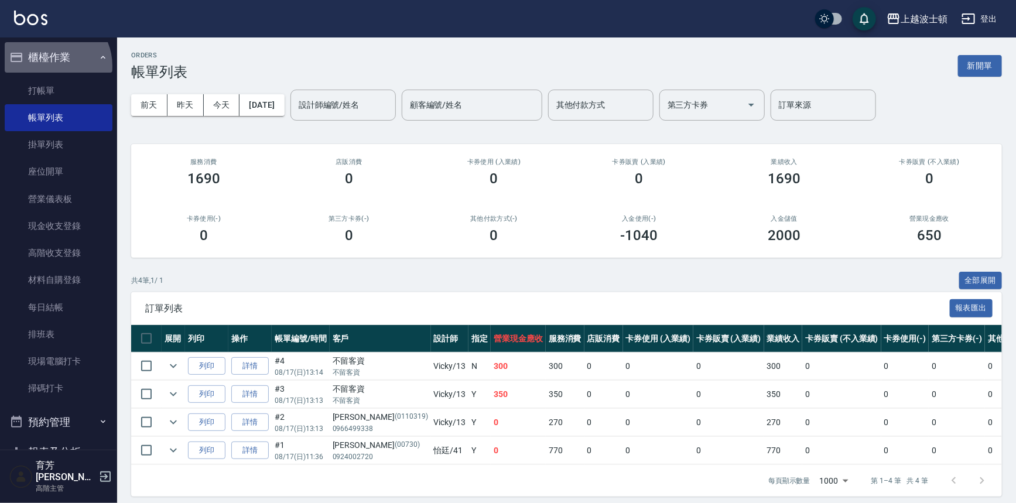
click at [49, 66] on button "櫃檯作業" at bounding box center [59, 57] width 108 height 30
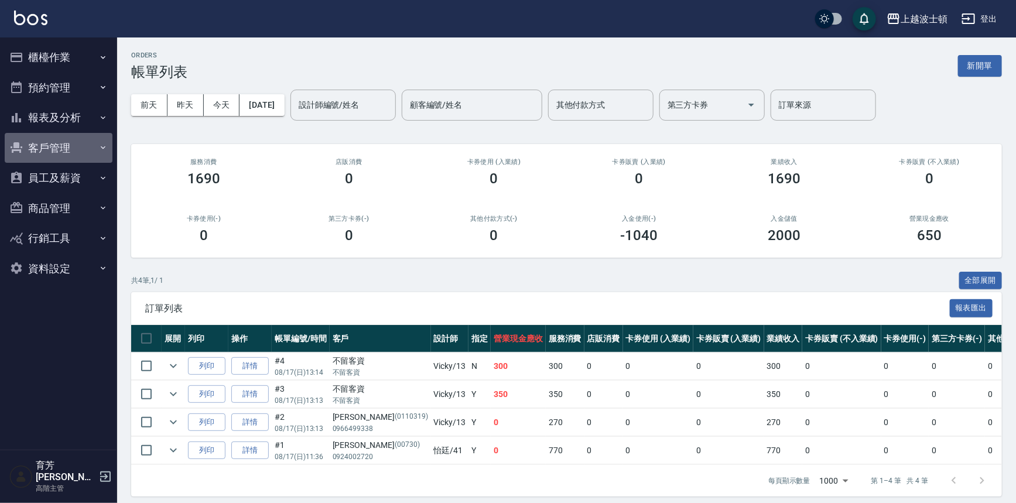
click at [57, 150] on button "客戶管理" at bounding box center [59, 148] width 108 height 30
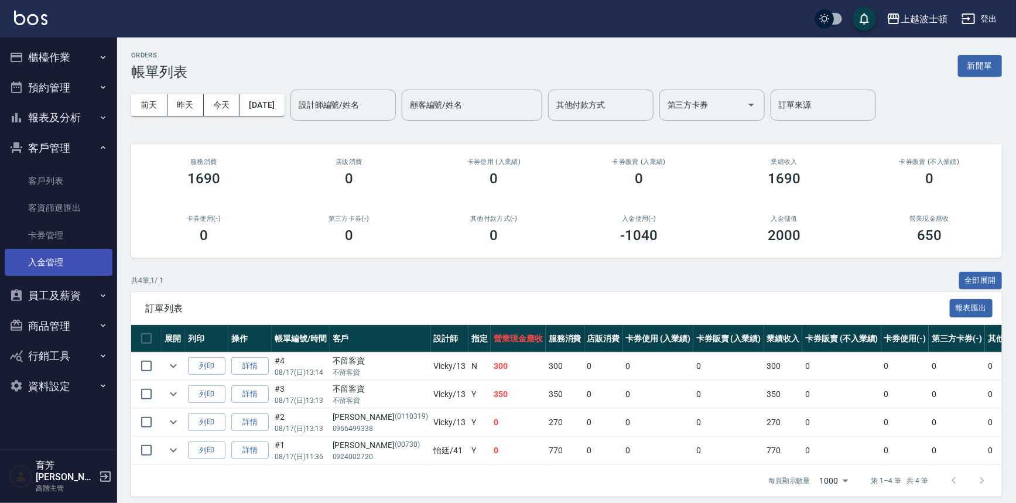
click at [60, 275] on link "入金管理" at bounding box center [59, 262] width 108 height 27
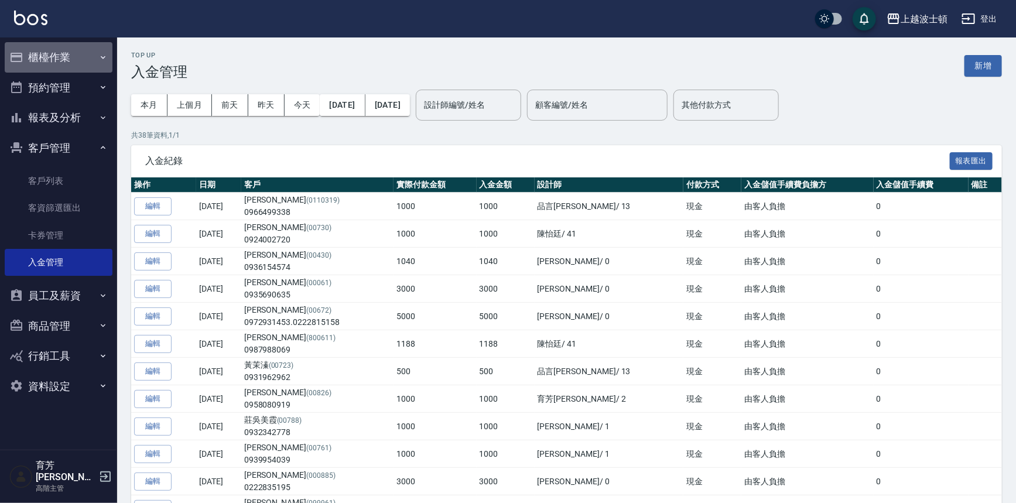
click at [43, 68] on button "櫃檯作業" at bounding box center [59, 57] width 108 height 30
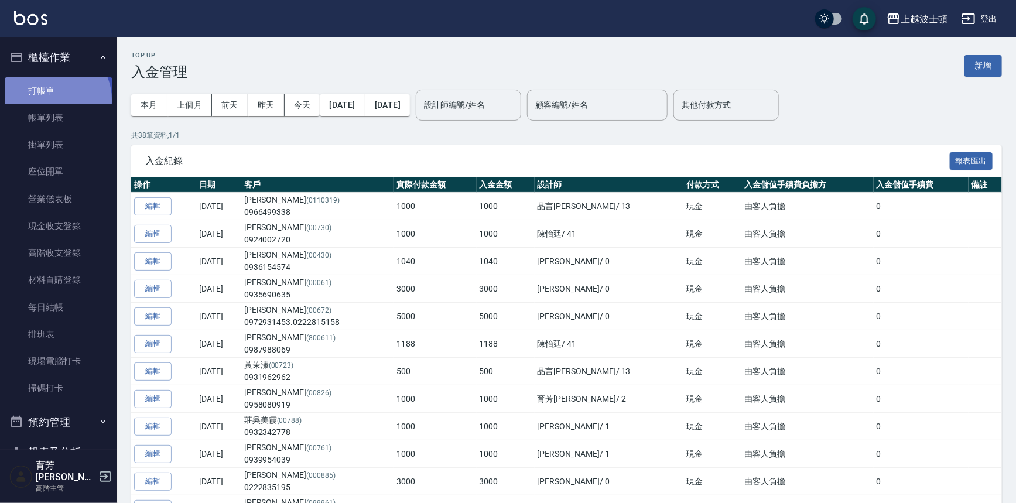
click at [52, 100] on link "打帳單" at bounding box center [59, 90] width 108 height 27
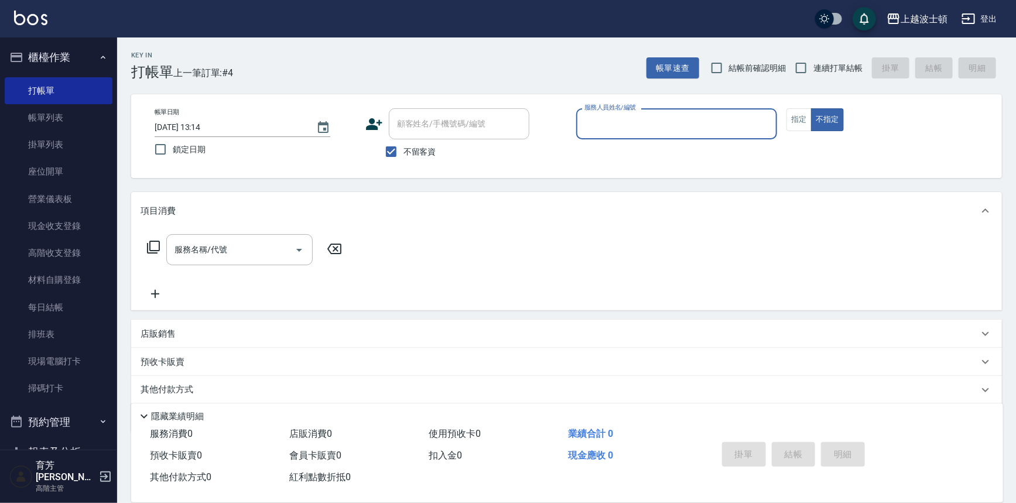
click at [642, 114] on input "服務人員姓名/編號" at bounding box center [676, 124] width 191 height 20
type input "5"
type input "思思-35"
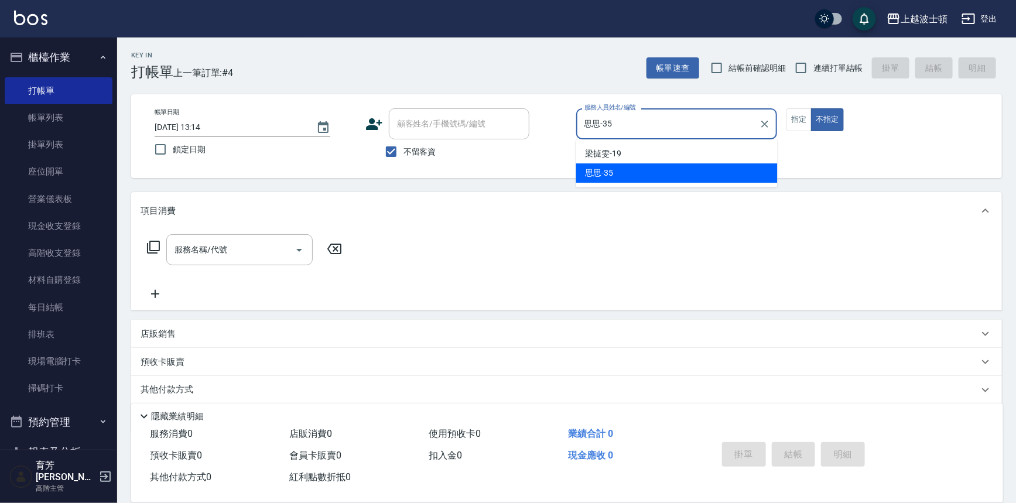
type button "false"
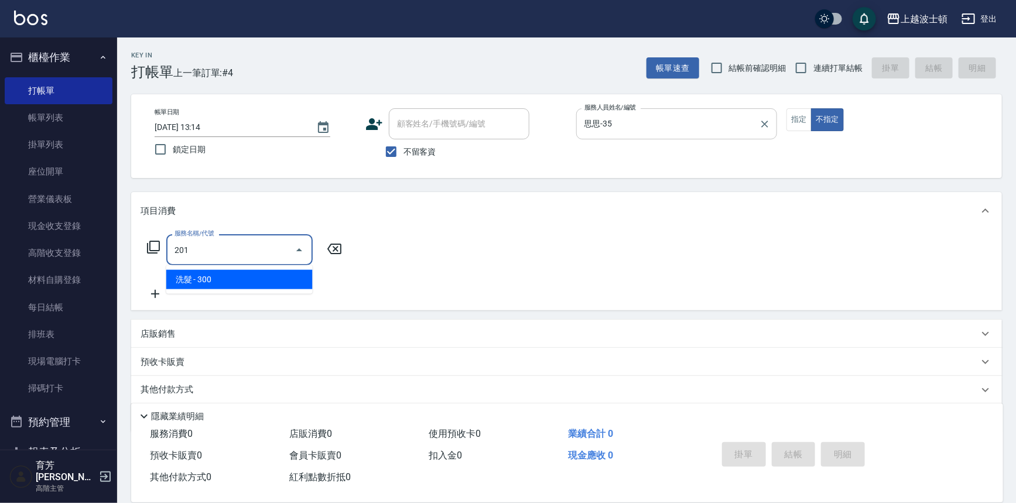
type input "洗髮(201)"
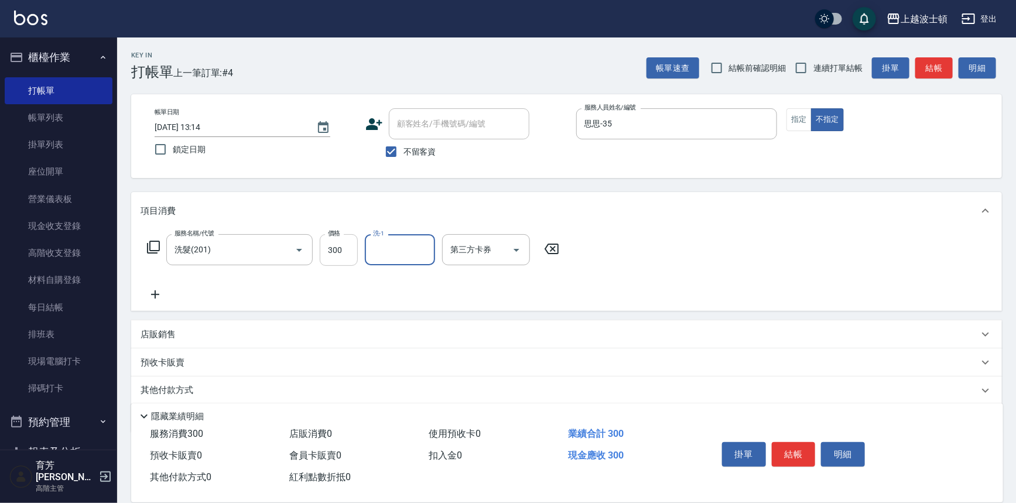
drag, startPoint x: 376, startPoint y: 245, endPoint x: 328, endPoint y: 246, distance: 48.0
click at [376, 245] on input "洗-1" at bounding box center [400, 249] width 60 height 20
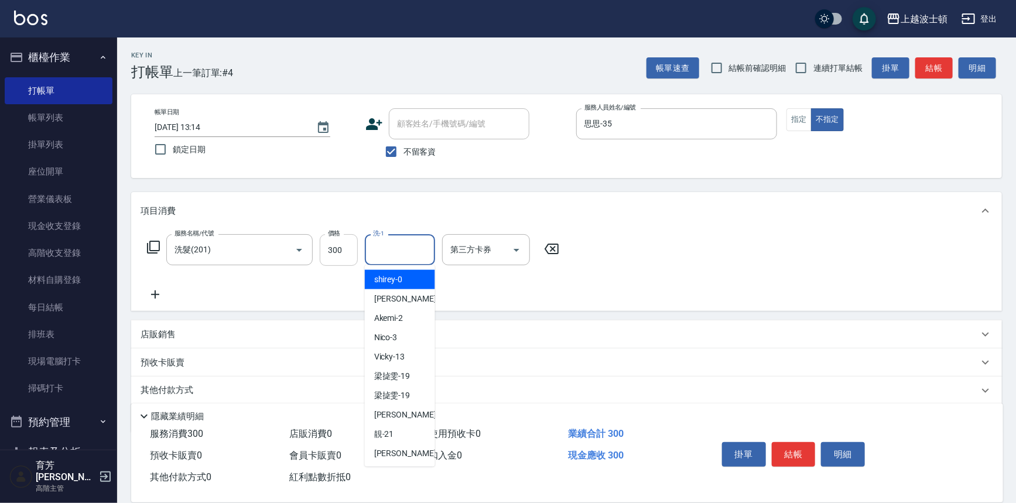
click at [328, 246] on input "300" at bounding box center [339, 250] width 38 height 32
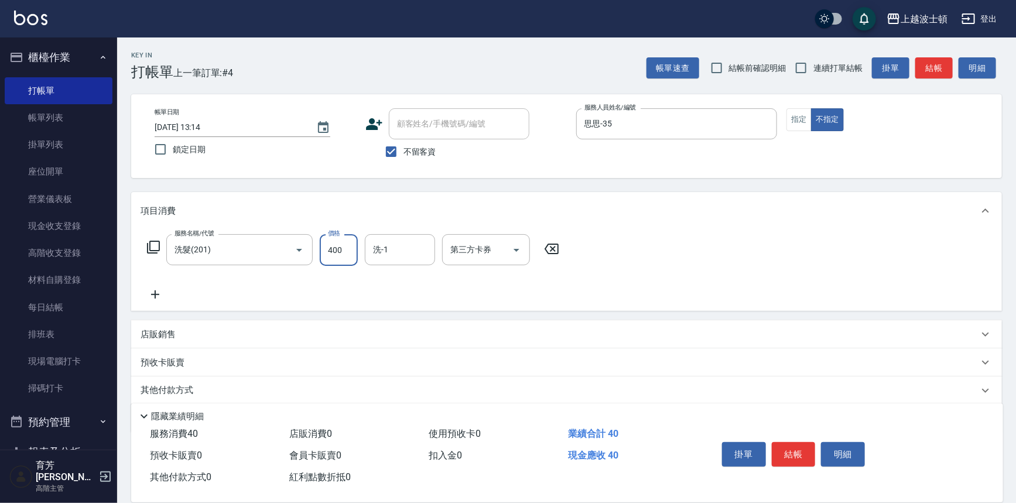
type input "400"
type input "思思-35"
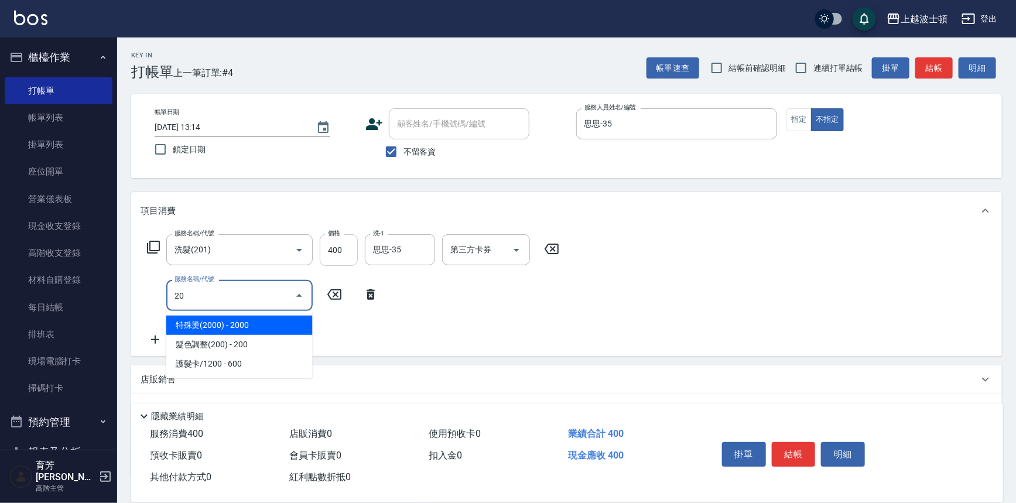
type input "2"
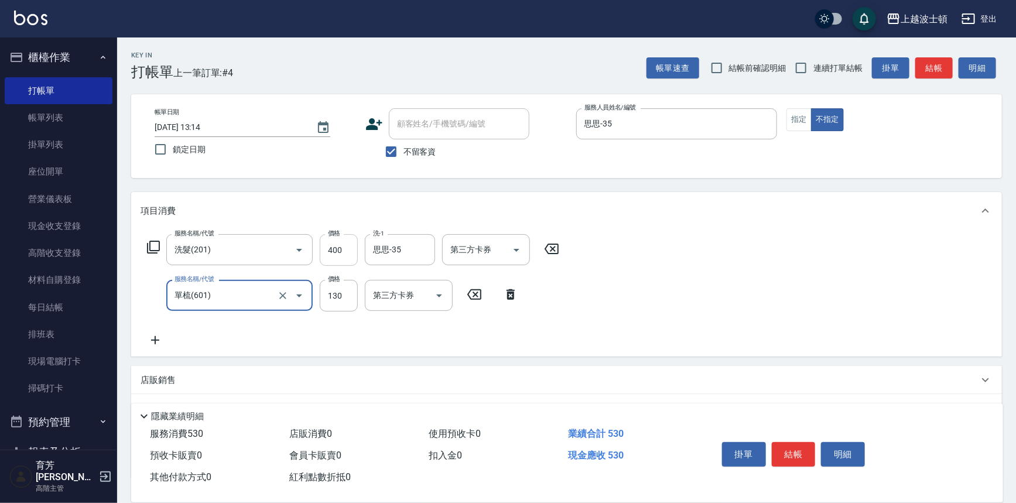
type input "單梳(601)"
type input "100"
click at [789, 453] on button "結帳" at bounding box center [794, 454] width 44 height 25
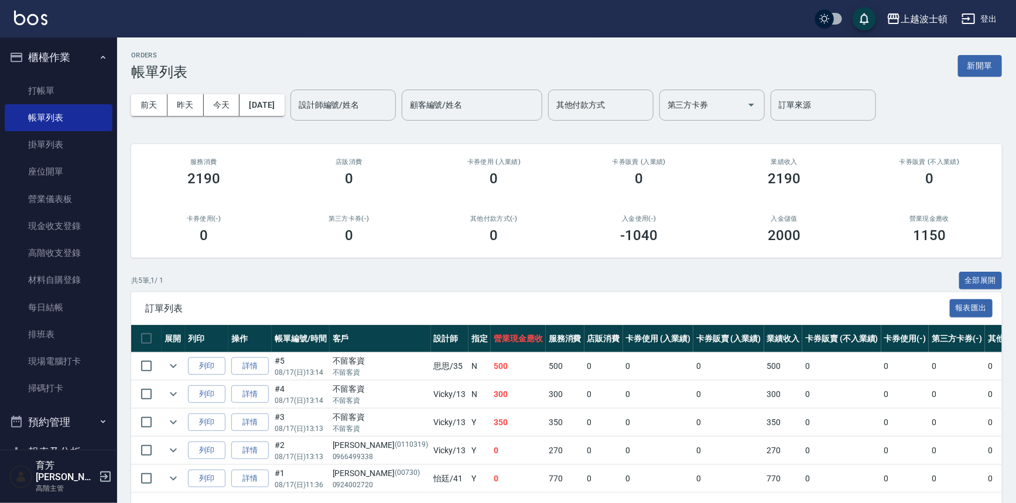
drag, startPoint x: 47, startPoint y: 7, endPoint x: 41, endPoint y: 8, distance: 6.0
click at [41, 8] on div "上越波士頓 登出" at bounding box center [508, 18] width 1016 height 37
click at [36, 13] on img at bounding box center [30, 18] width 33 height 15
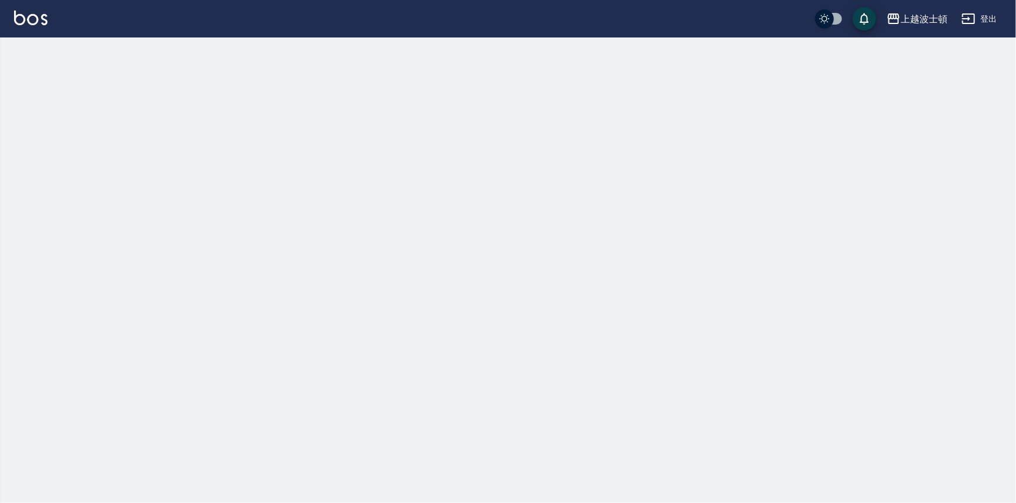
click at [36, 13] on img at bounding box center [30, 18] width 33 height 15
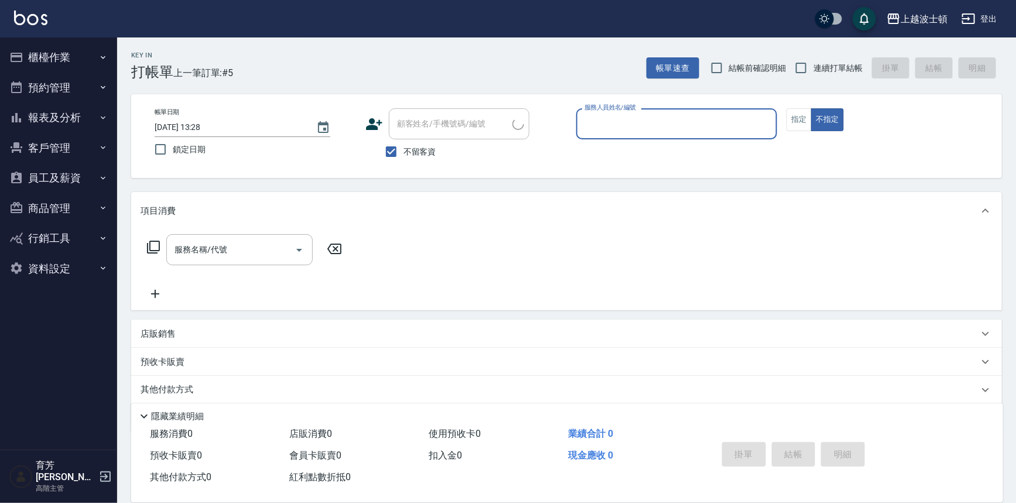
click at [631, 118] on input "服務人員姓名/編號" at bounding box center [676, 124] width 191 height 20
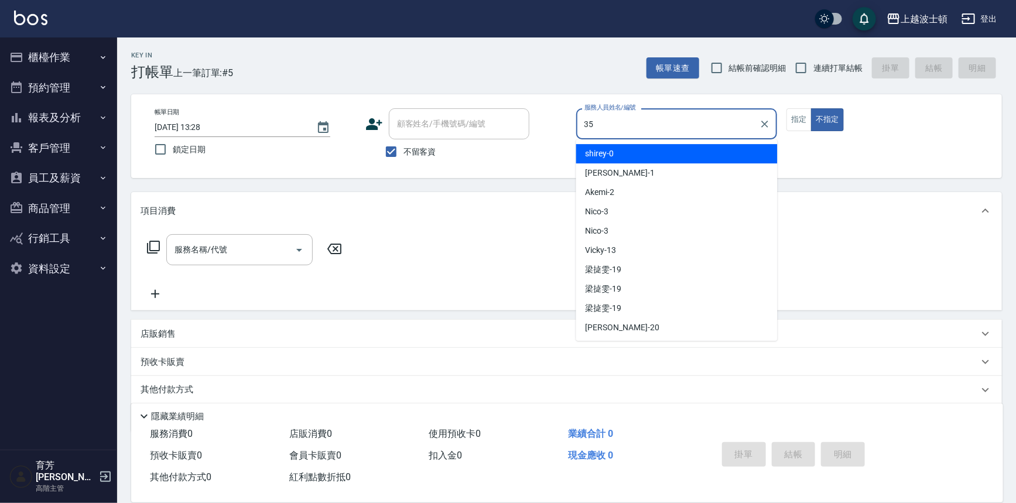
type input "思思-35"
type button "false"
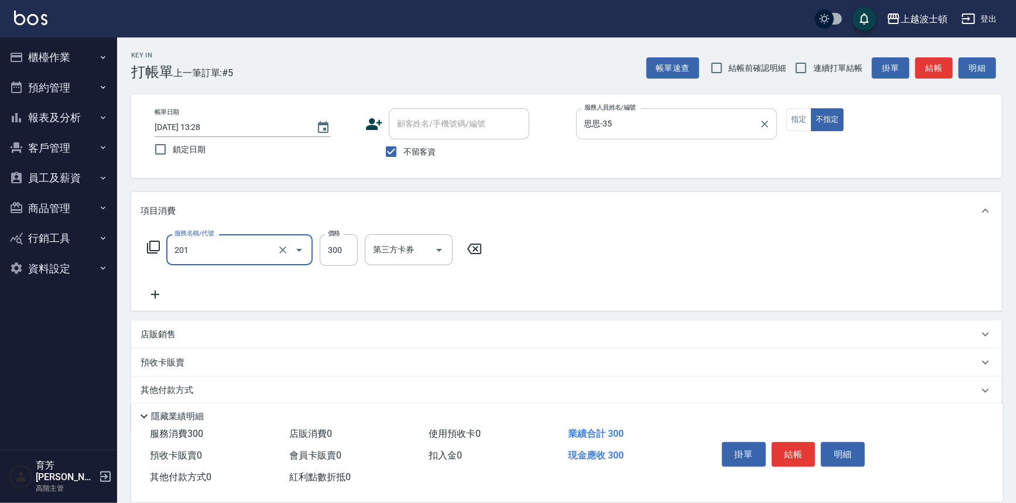
type input "洗髮(201)"
type input "300"
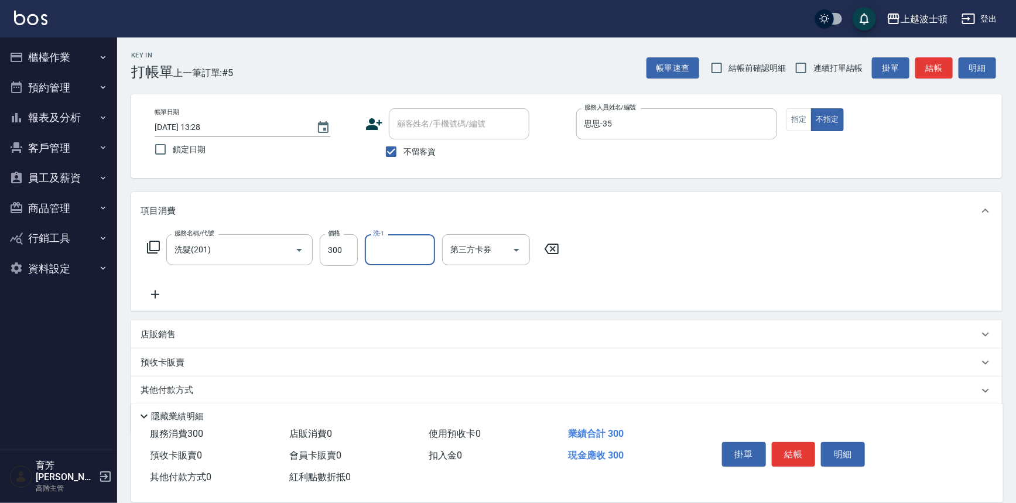
type input "3"
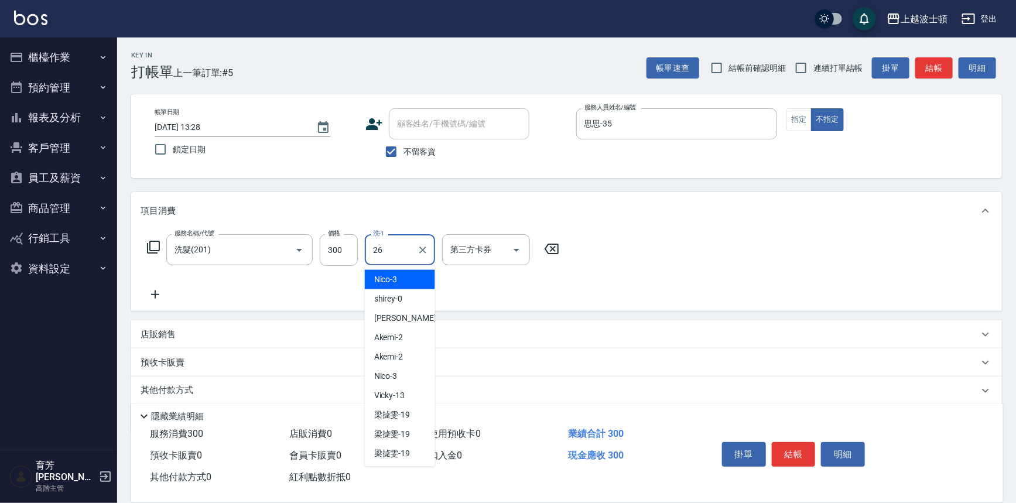
type input "又郡-26"
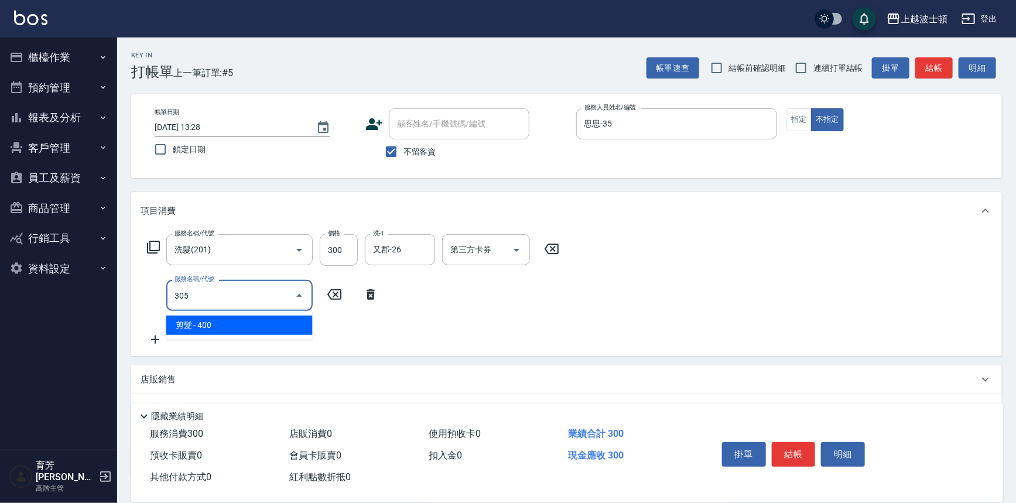
type input "剪髮(305)"
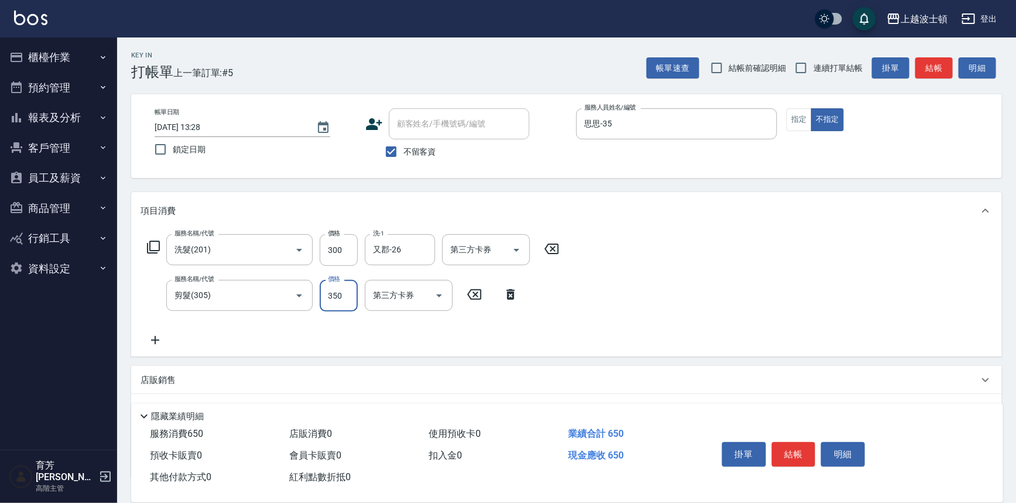
type input "350"
click at [780, 462] on button "結帳" at bounding box center [794, 454] width 44 height 25
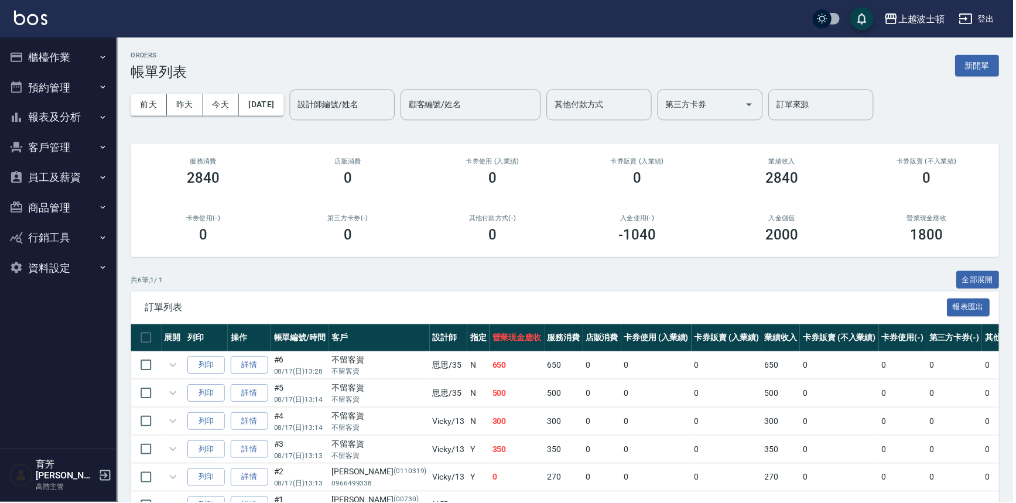
click at [35, 20] on img at bounding box center [30, 18] width 33 height 15
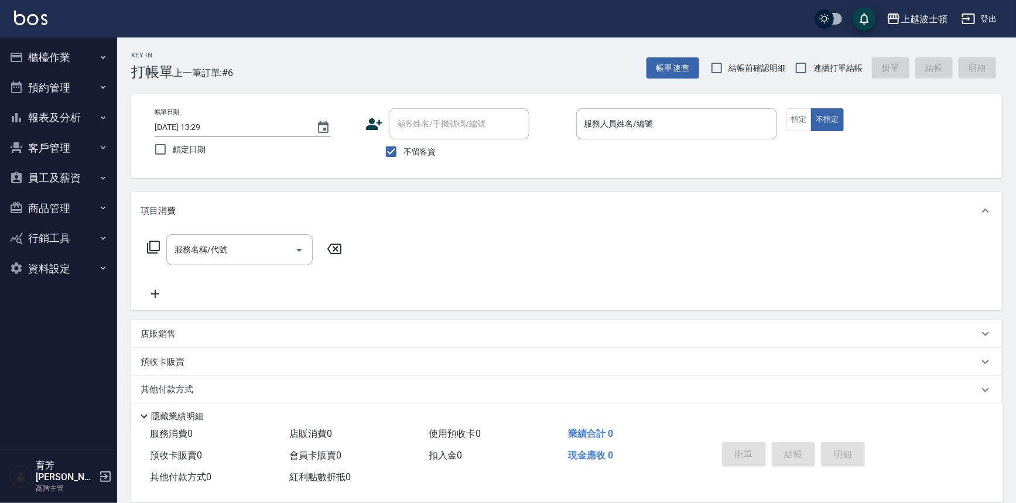
click at [434, 158] on div "不留客資" at bounding box center [447, 151] width 164 height 25
click at [385, 158] on input "不留客資" at bounding box center [391, 151] width 25 height 25
checkbox input "false"
click at [450, 129] on input "顧客姓名/手機號碼/編號" at bounding box center [450, 124] width 112 height 20
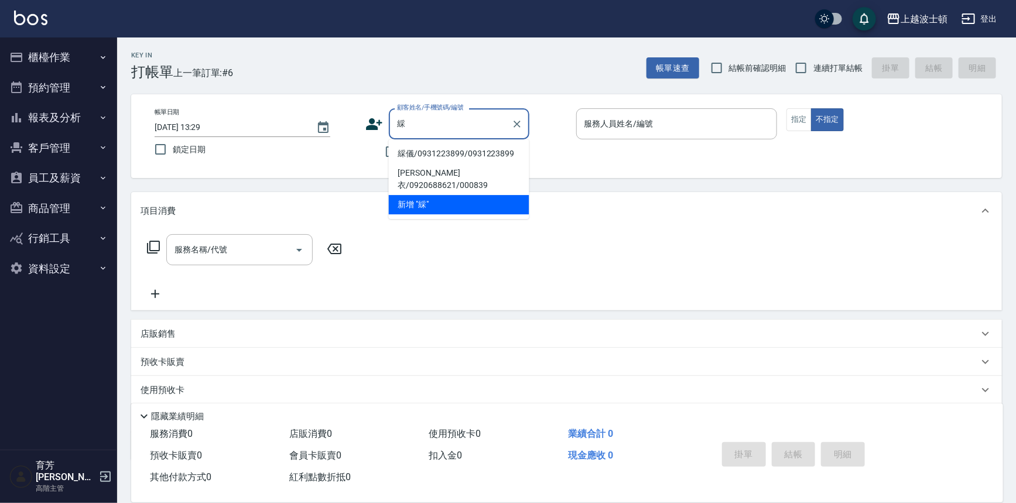
click at [414, 157] on li "綵儀/0931223899/0931223899" at bounding box center [459, 153] width 140 height 19
type input "綵儀/0931223899/0931223899"
type input "思思-35"
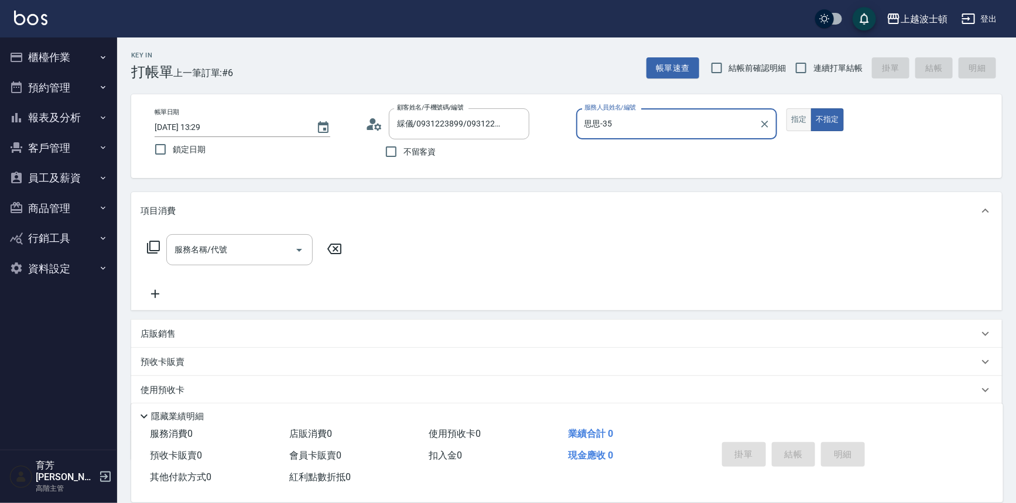
click at [795, 121] on button "指定" at bounding box center [798, 119] width 25 height 23
click at [244, 249] on input "服務名稱/代號" at bounding box center [231, 249] width 118 height 20
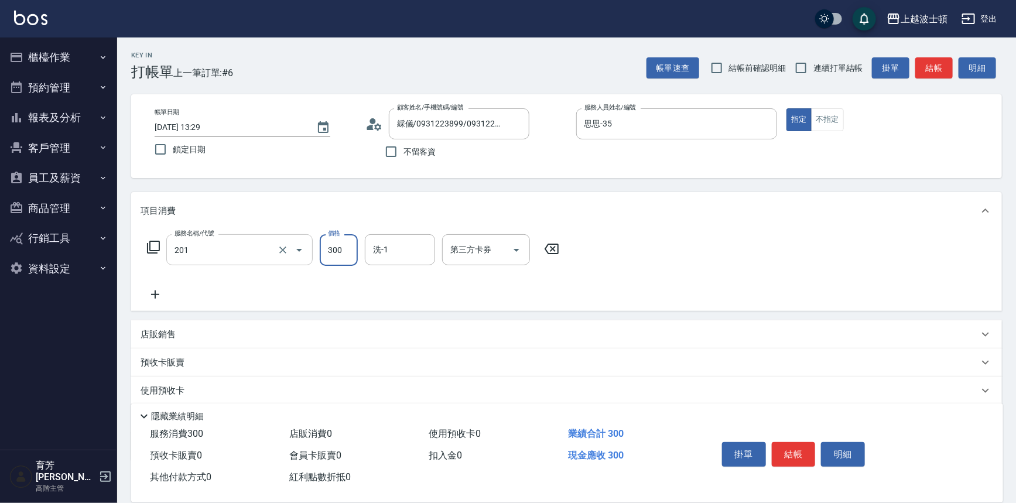
type input "洗髮(201)"
type input "思思-35"
click at [187, 340] on div "店販銷售" at bounding box center [566, 334] width 870 height 28
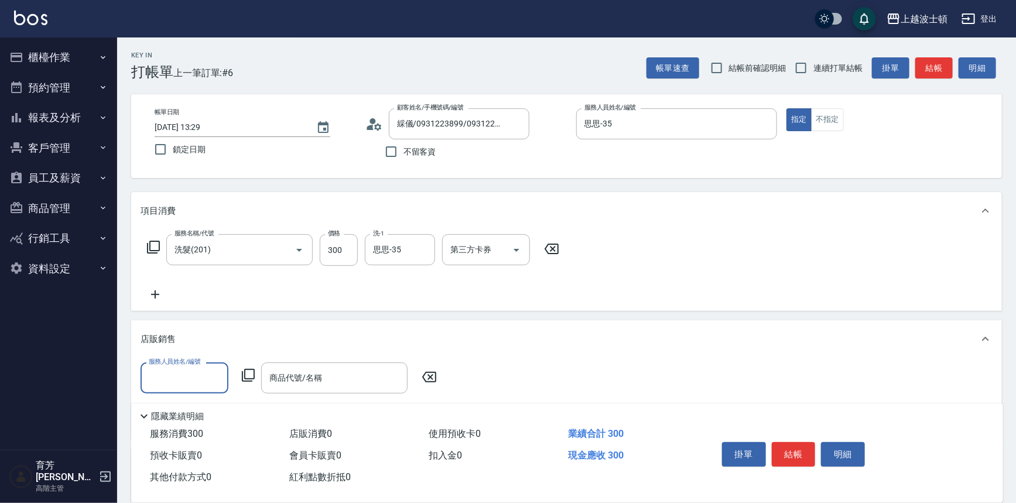
scroll to position [20, 0]
click at [193, 357] on div "店販銷售" at bounding box center [566, 338] width 870 height 37
click at [194, 335] on div "店販銷售" at bounding box center [559, 334] width 838 height 12
click at [194, 392] on div "服務人員姓名/編號" at bounding box center [184, 377] width 88 height 31
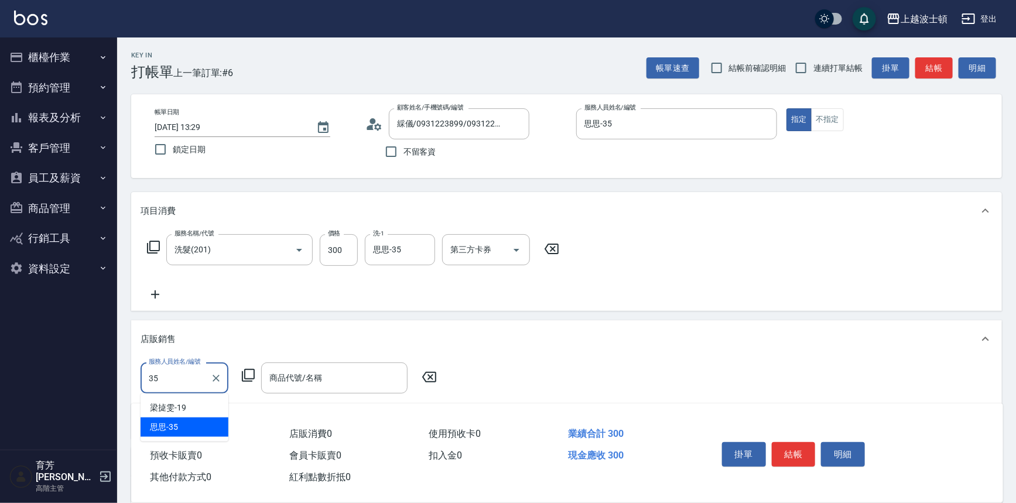
type input "思思-35"
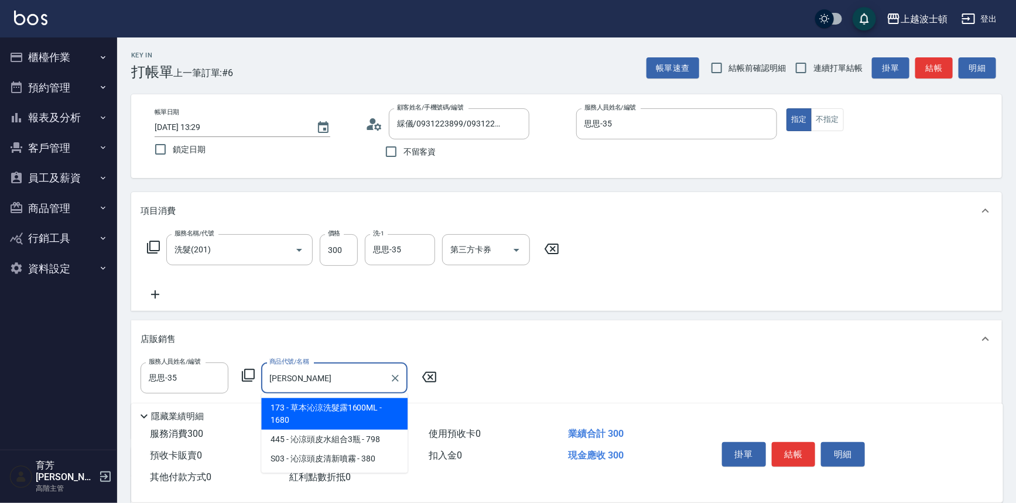
click at [340, 421] on span "173 - 草本沁涼洗髮露1600ML - 1680" at bounding box center [334, 414] width 146 height 32
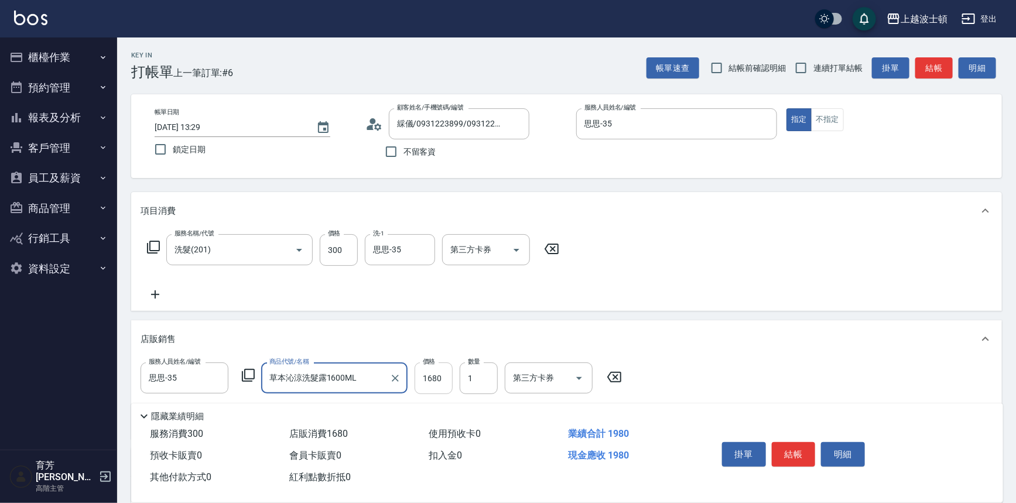
type input "草本沁涼洗髮露1600ML"
click at [438, 383] on input "1680" at bounding box center [433, 378] width 38 height 32
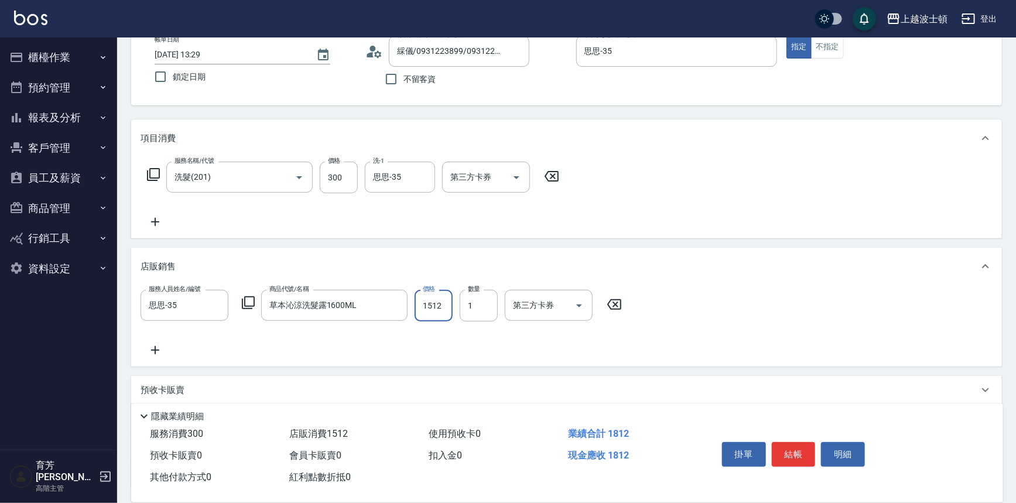
scroll to position [159, 0]
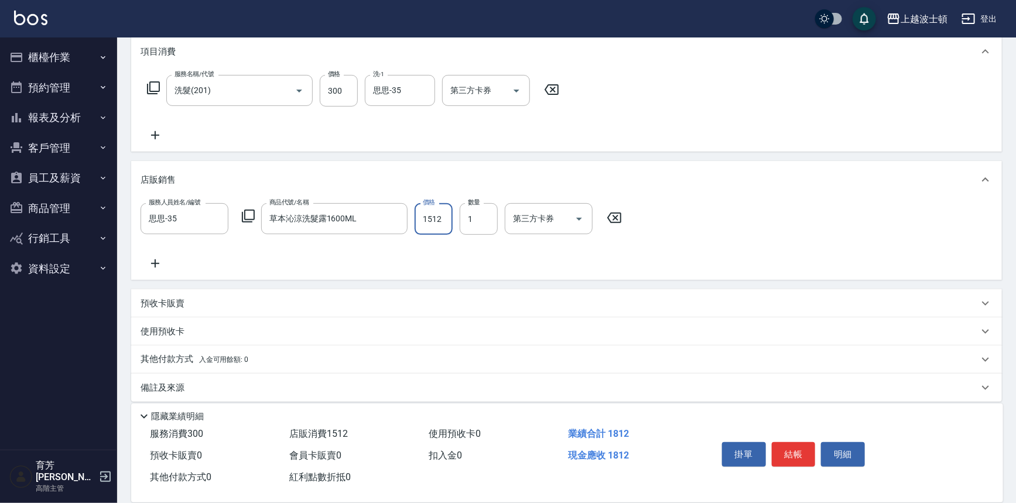
type input "1512"
click at [150, 259] on icon at bounding box center [154, 263] width 29 height 14
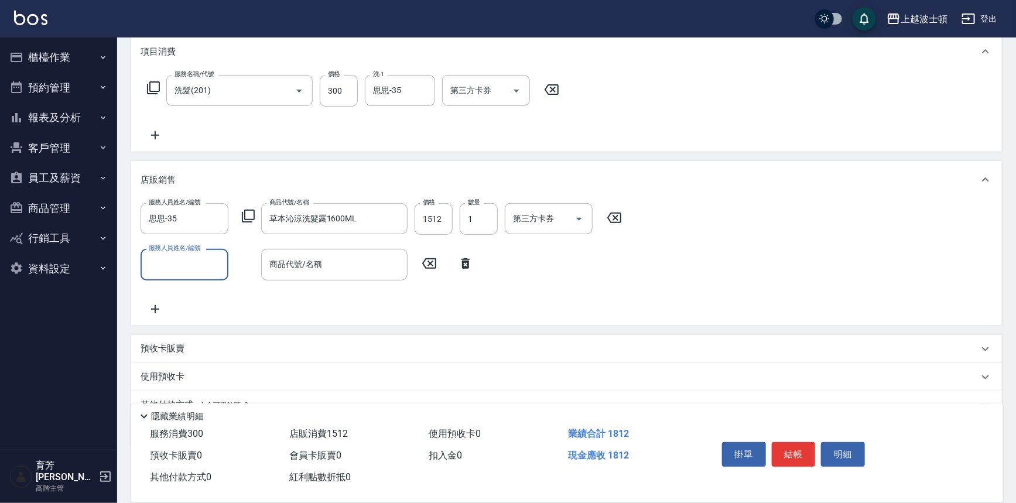
click at [187, 266] on input "服務人員姓名/編號" at bounding box center [184, 264] width 77 height 20
type input "思思-35"
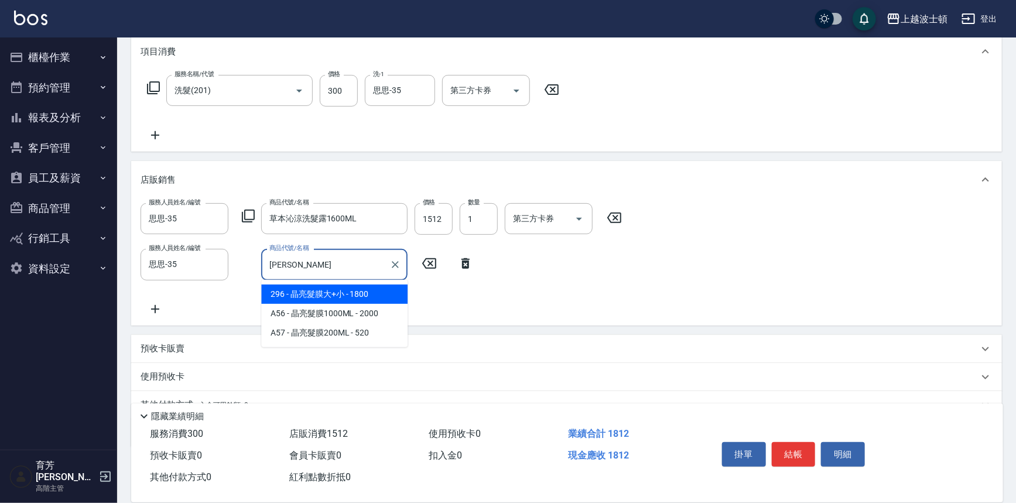
click at [337, 307] on span "A56 - 晶亮髮膜1000ML - 2000" at bounding box center [334, 313] width 146 height 19
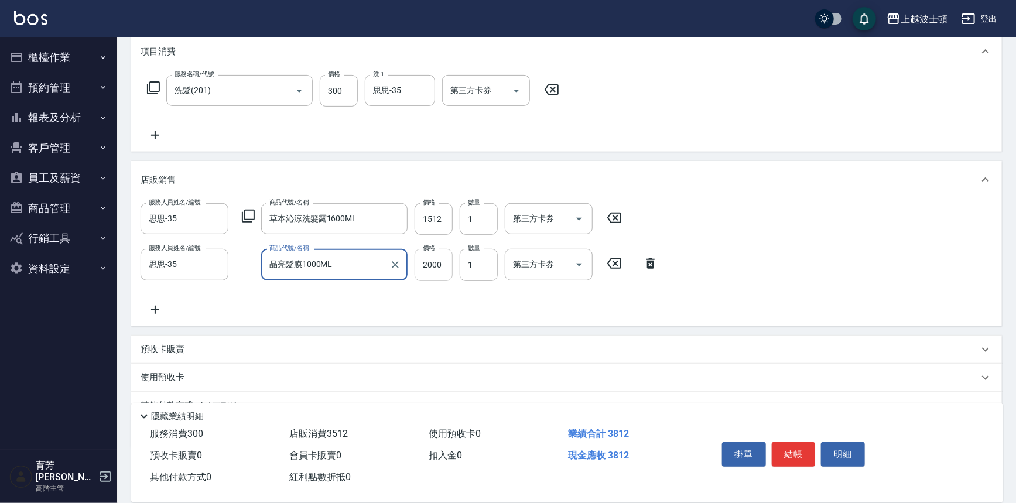
type input "晶亮髮膜1000ML"
click at [425, 262] on input "2000" at bounding box center [433, 265] width 38 height 32
type input "1800"
click at [807, 461] on button "結帳" at bounding box center [794, 454] width 44 height 25
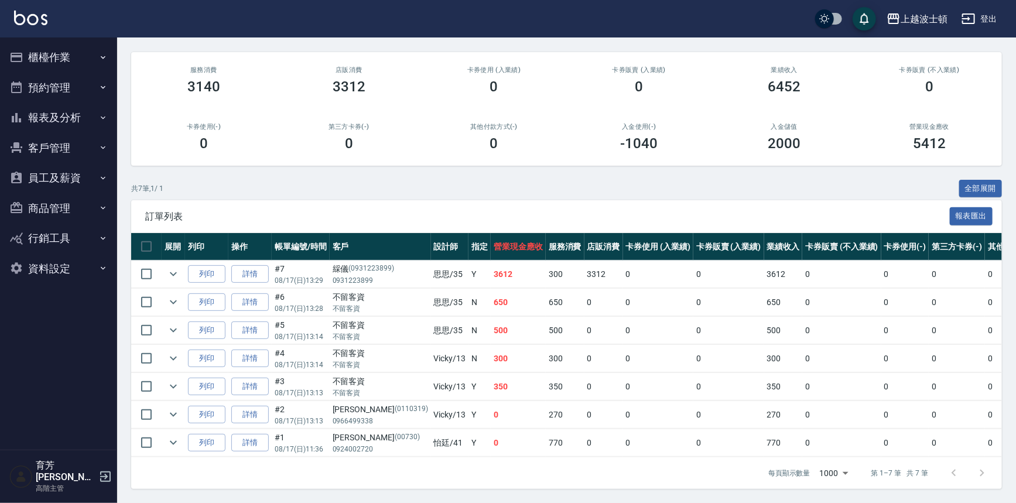
scroll to position [99, 0]
click at [84, 155] on button "客戶管理" at bounding box center [59, 148] width 108 height 30
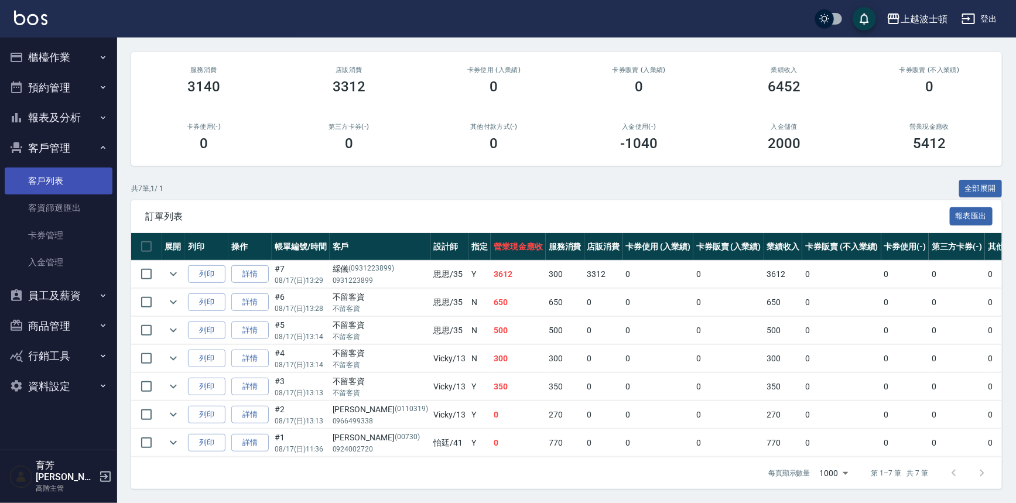
click at [80, 181] on link "客戶列表" at bounding box center [59, 180] width 108 height 27
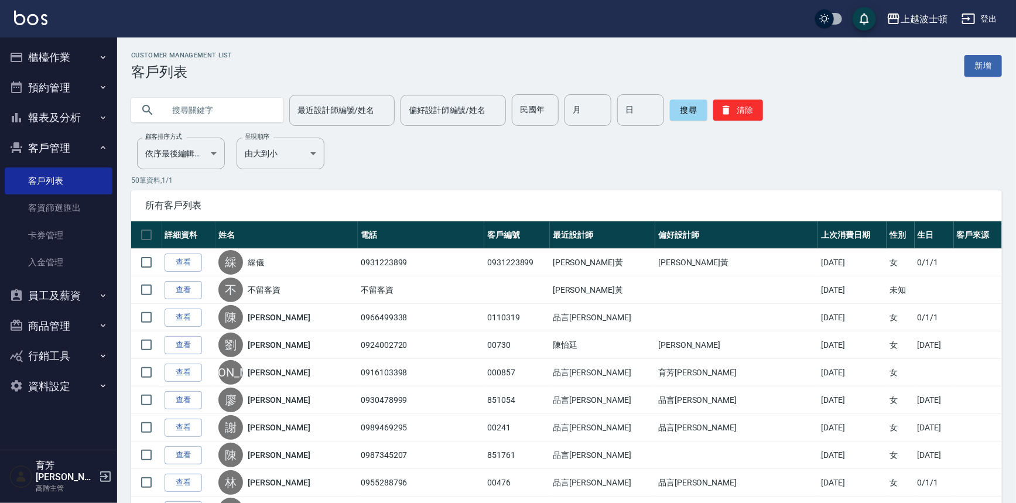
click at [235, 103] on input "text" at bounding box center [219, 110] width 110 height 32
type input "[PERSON_NAME]"
click at [693, 113] on button "搜尋" at bounding box center [688, 110] width 37 height 21
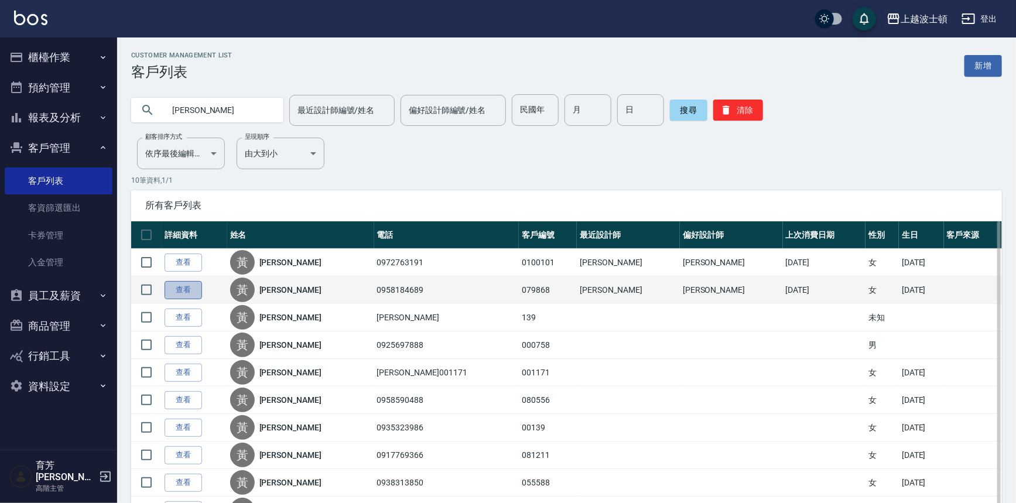
click at [181, 284] on link "查看" at bounding box center [182, 290] width 37 height 18
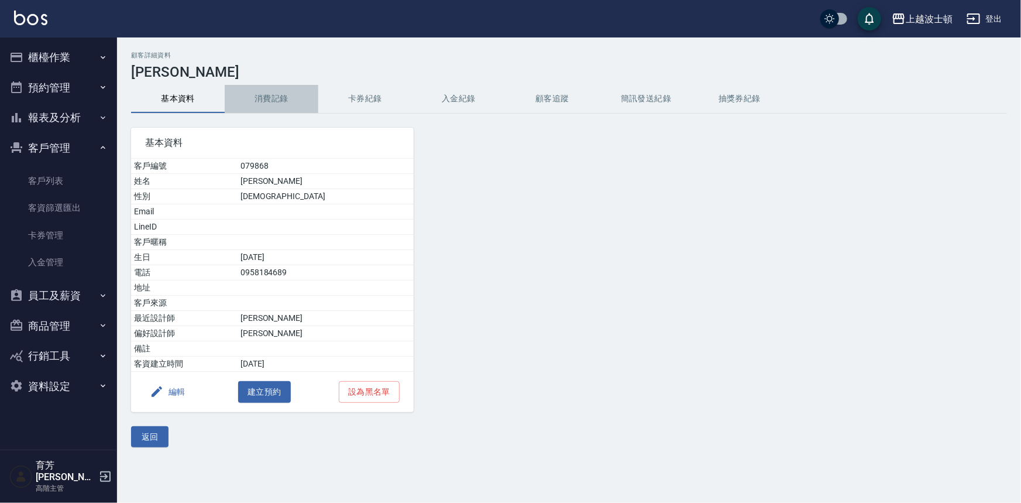
click at [279, 102] on button "消費記錄" at bounding box center [272, 99] width 94 height 28
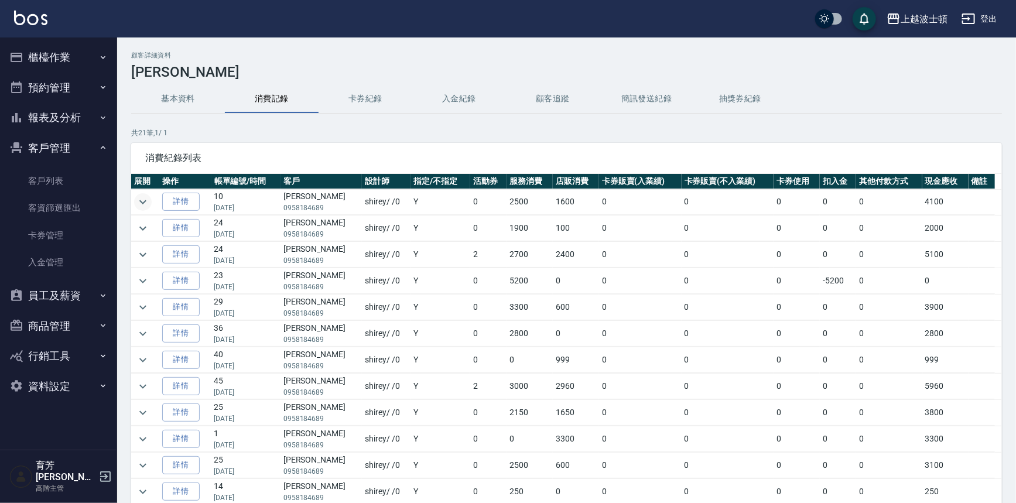
click at [136, 202] on icon "expand row" at bounding box center [143, 202] width 14 height 14
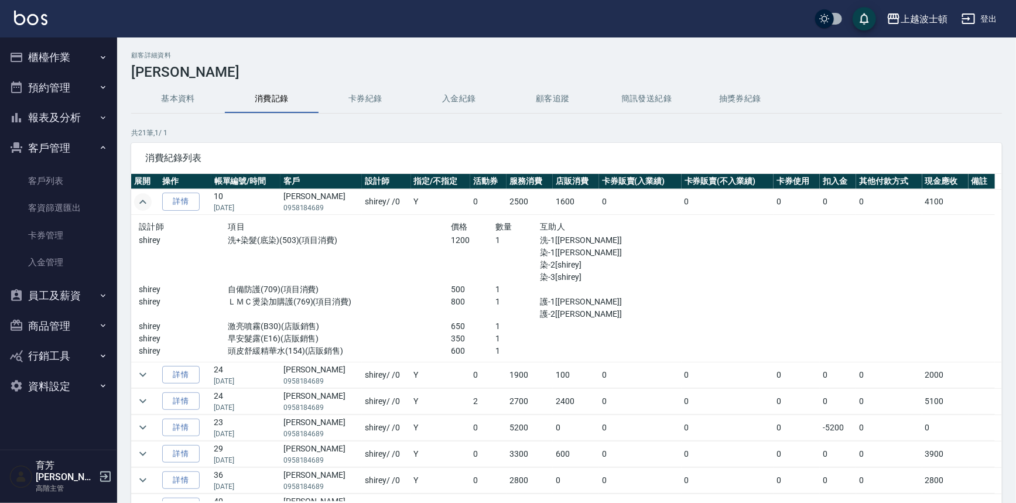
click at [74, 50] on button "櫃檯作業" at bounding box center [59, 57] width 108 height 30
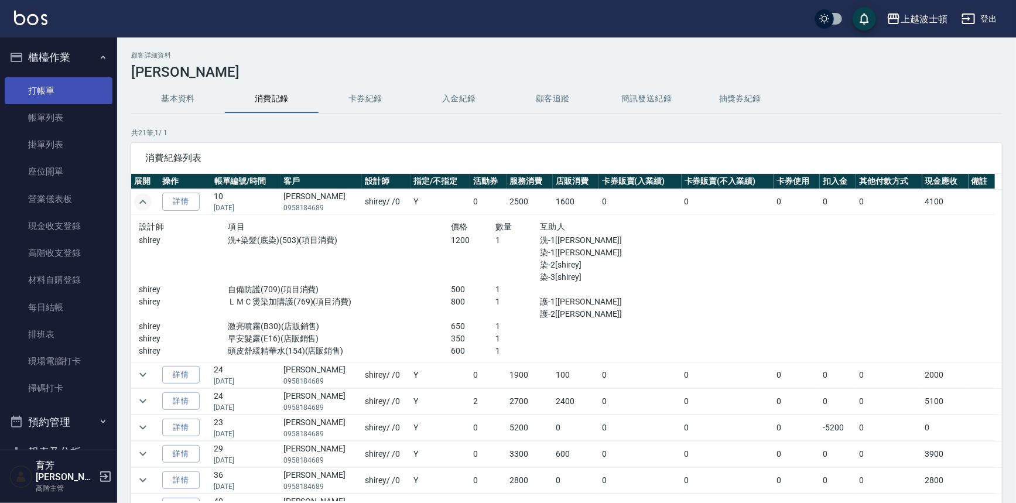
drag, startPoint x: 64, startPoint y: 88, endPoint x: 66, endPoint y: 81, distance: 7.4
click at [64, 87] on link "打帳單" at bounding box center [59, 90] width 108 height 27
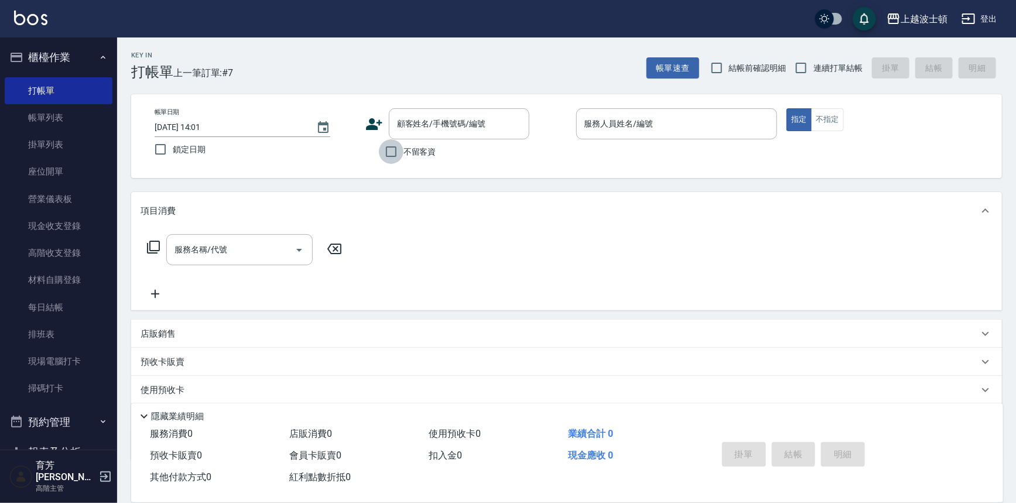
click at [399, 150] on input "不留客資" at bounding box center [391, 151] width 25 height 25
checkbox input "true"
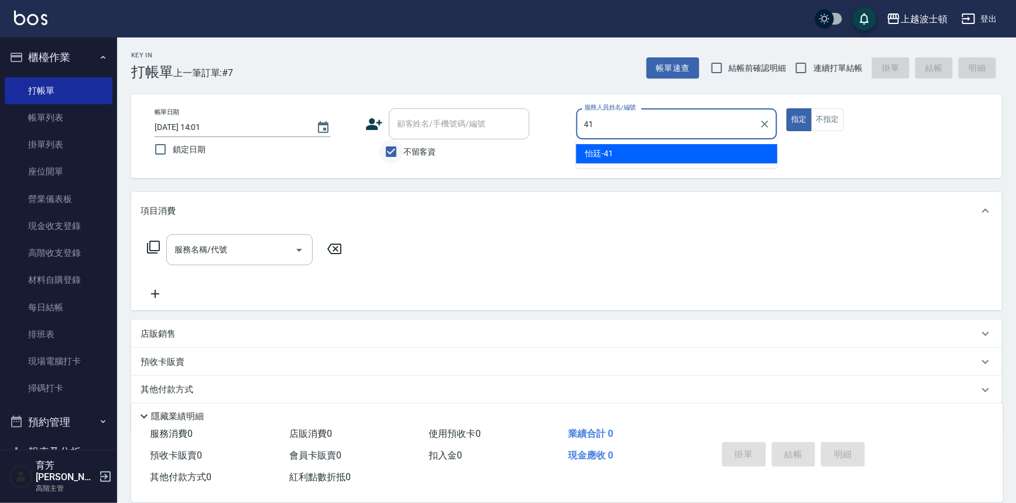
type input "怡廷-41"
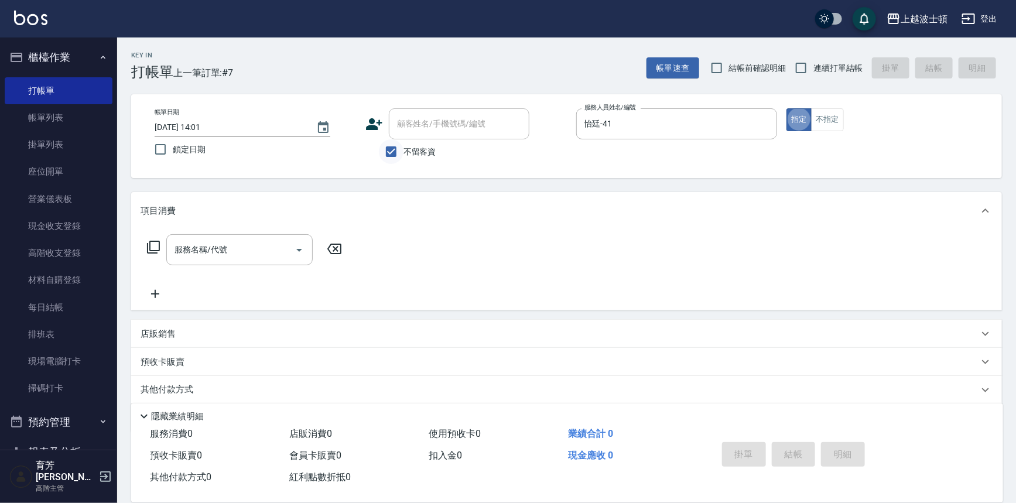
type button "true"
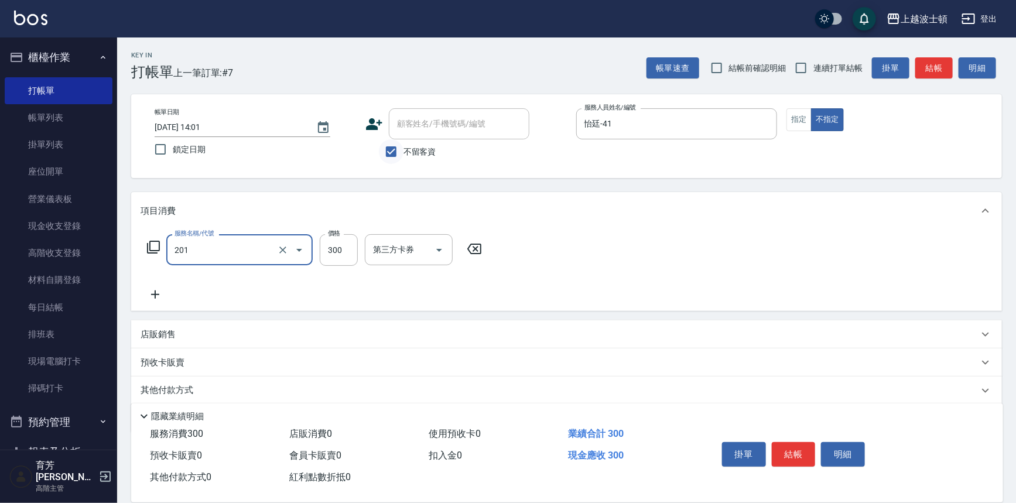
type input "洗髮(201)"
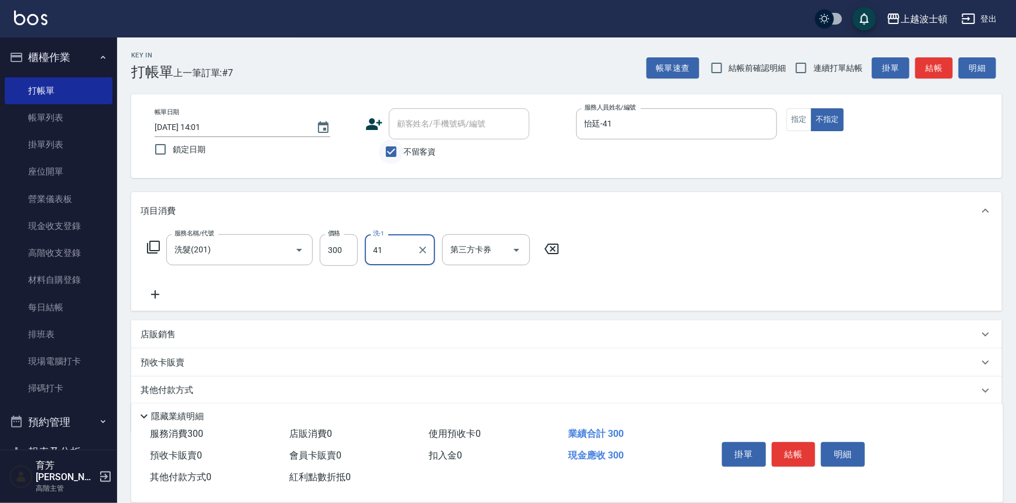
type input "怡廷-41"
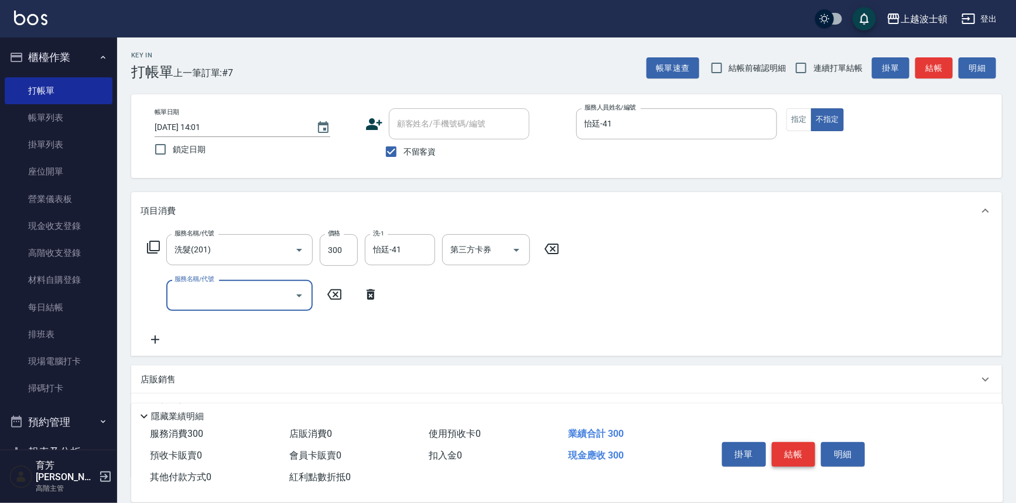
click at [801, 445] on button "結帳" at bounding box center [794, 454] width 44 height 25
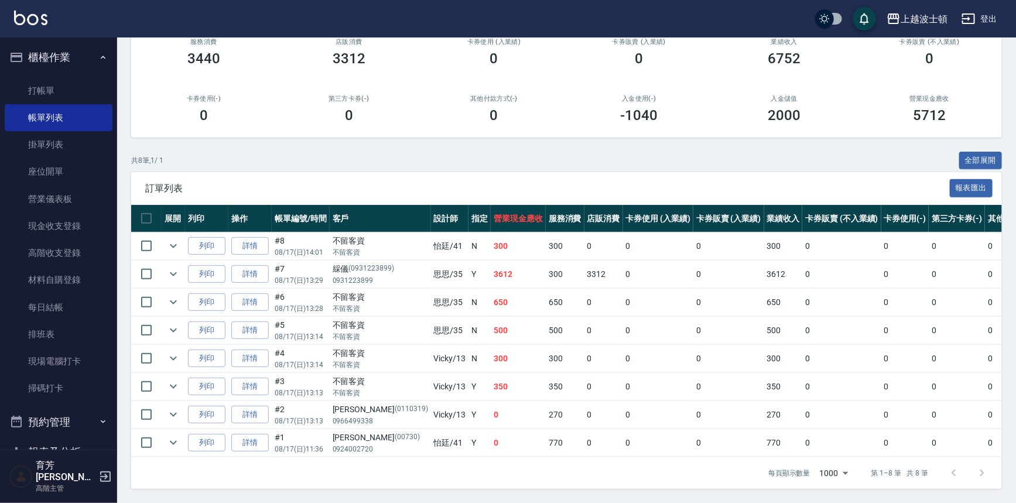
scroll to position [126, 0]
click at [71, 90] on link "打帳單" at bounding box center [59, 90] width 108 height 27
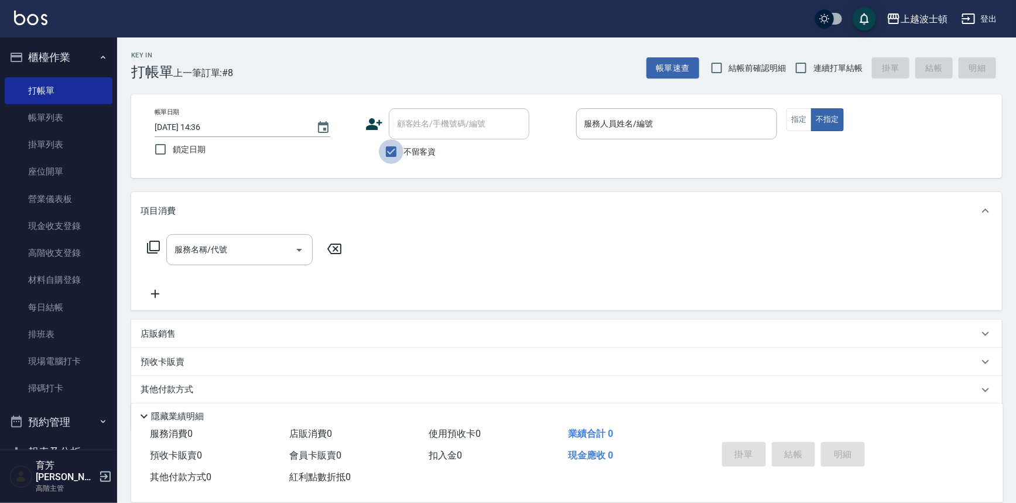
drag, startPoint x: 389, startPoint y: 153, endPoint x: 412, endPoint y: 138, distance: 27.9
click at [395, 148] on input "不留客資" at bounding box center [391, 151] width 25 height 25
checkbox input "false"
click at [417, 128] on input "顧客姓名/手機號碼/編號" at bounding box center [450, 124] width 112 height 20
click at [433, 123] on input "00810\" at bounding box center [444, 124] width 101 height 20
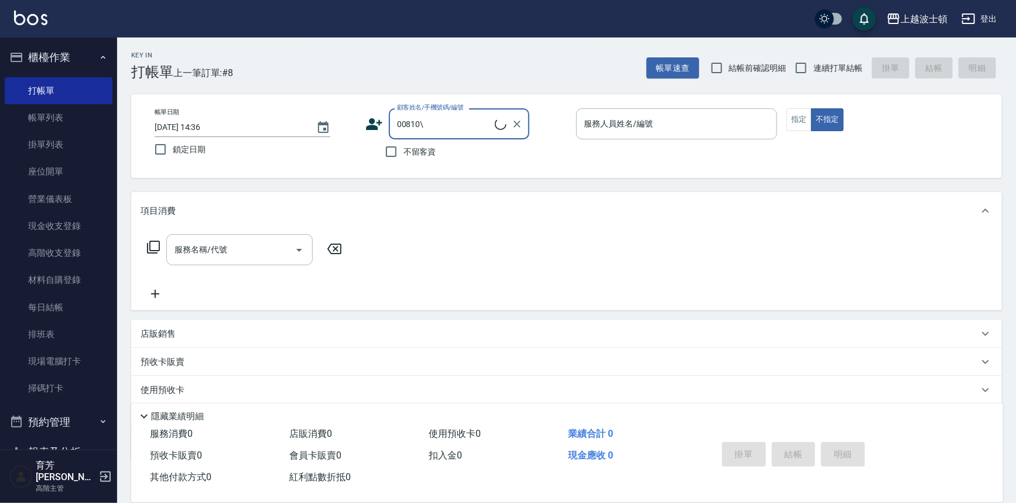
type input "00810"
